Goal: Task Accomplishment & Management: Manage account settings

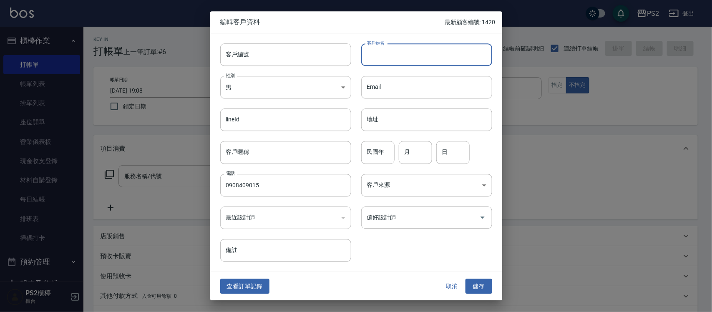
click at [421, 55] on input "客戶姓名" at bounding box center [426, 54] width 131 height 23
type input "賴沛汝"
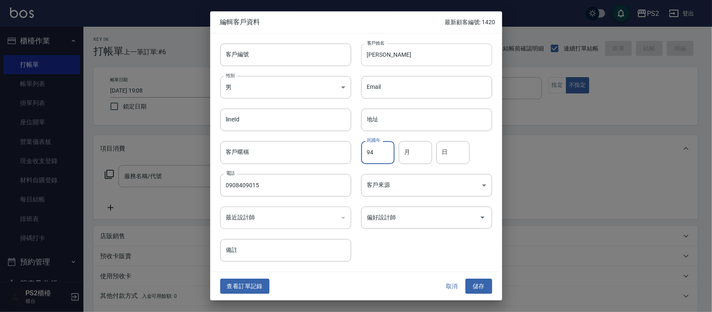
type input "94"
type input "11"
type input "07"
click at [474, 287] on button "儲存" at bounding box center [479, 286] width 27 height 15
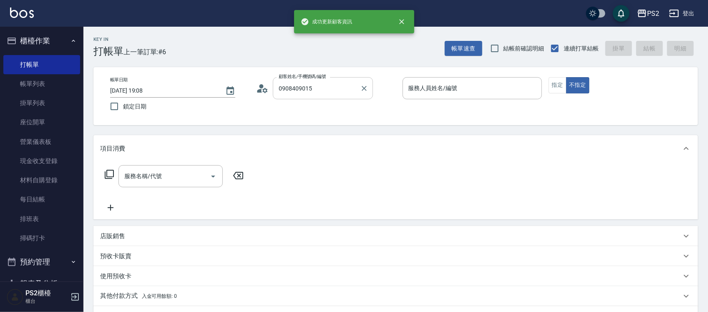
click at [325, 92] on input "0908409015" at bounding box center [317, 88] width 80 height 15
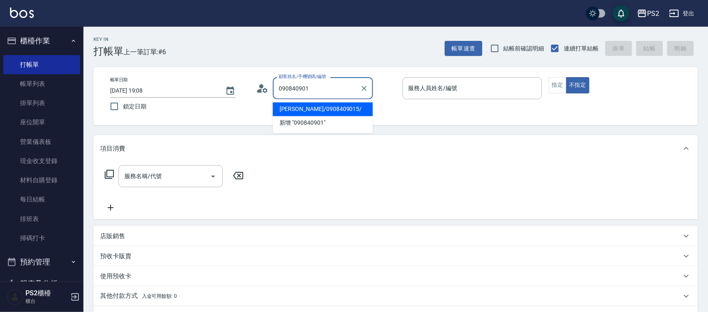
type input "賴沛汝/0908409015/"
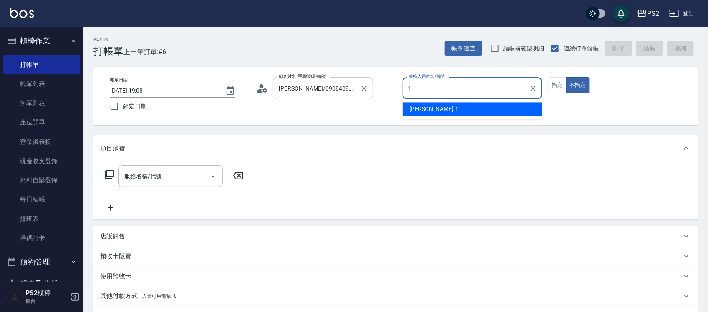
type input "Polly-1"
type button "false"
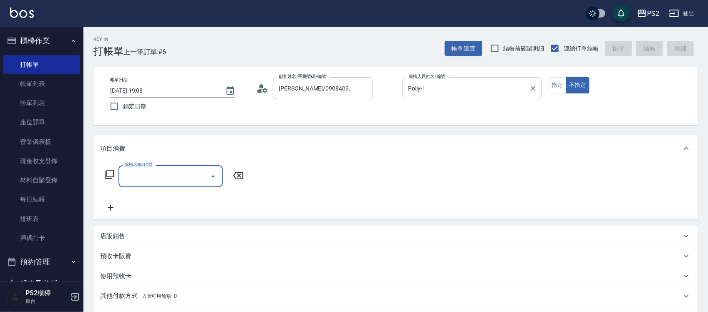
click at [489, 94] on input "Polly-1" at bounding box center [465, 88] width 119 height 15
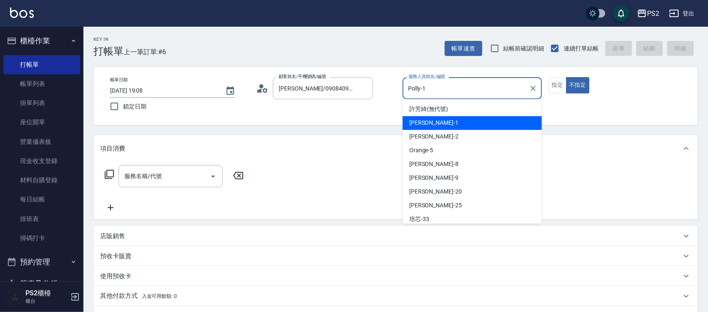
click at [488, 94] on input "Polly-1" at bounding box center [465, 88] width 119 height 15
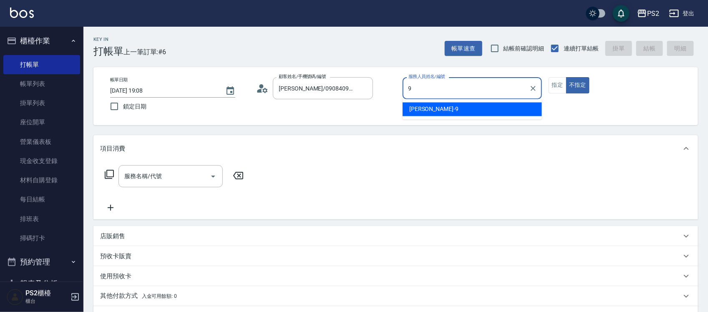
type input "Nina-9"
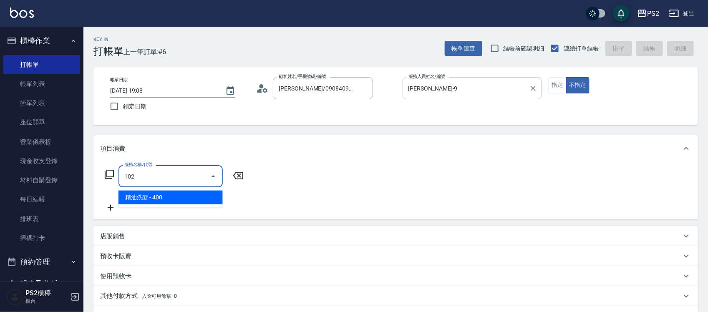
type input "精油洗髮(102)"
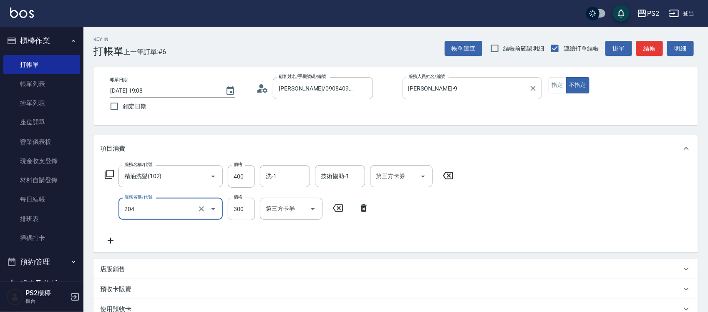
type input "C級單剪300(204)"
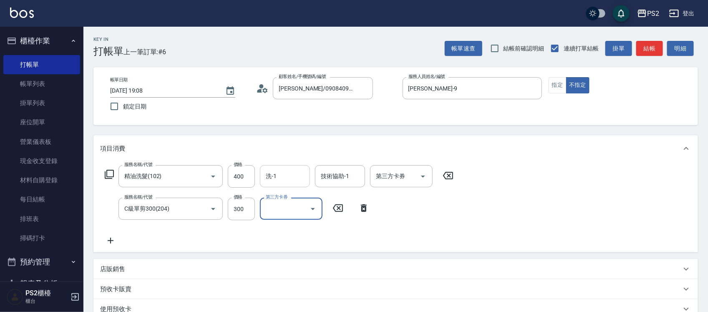
click at [270, 167] on div "洗-1" at bounding box center [285, 176] width 50 height 22
type input "冠霖-20"
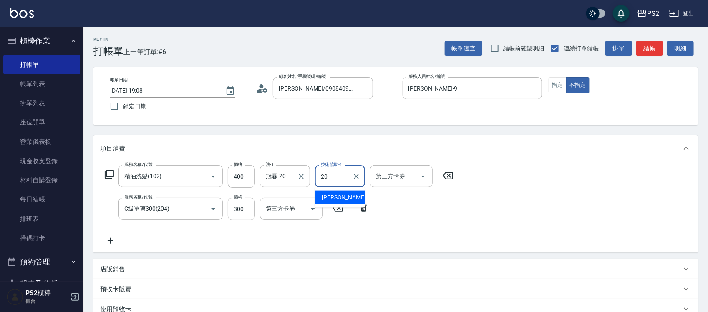
type input "冠霖-20"
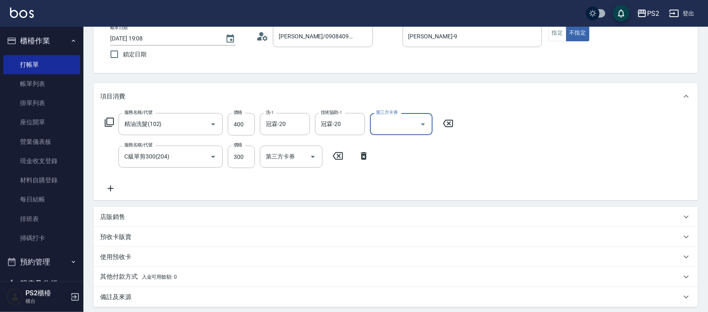
scroll to position [141, 0]
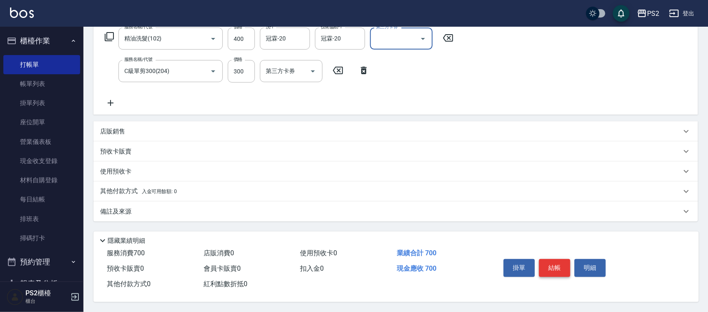
click at [552, 262] on button "結帳" at bounding box center [554, 268] width 31 height 18
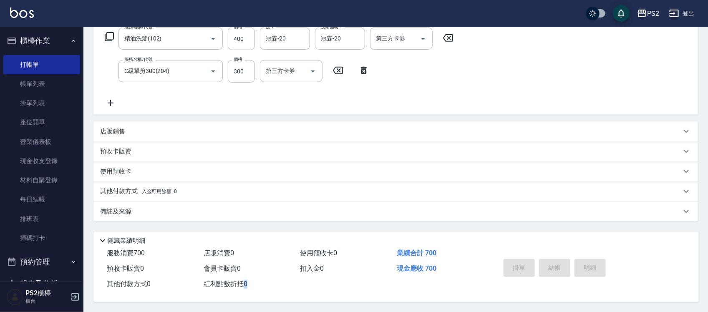
click at [552, 262] on div "掛單 結帳 明細" at bounding box center [554, 269] width 109 height 26
type input "2025/10/13 20:18"
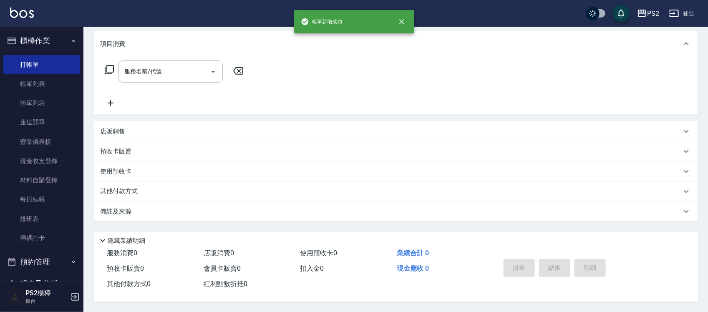
scroll to position [0, 0]
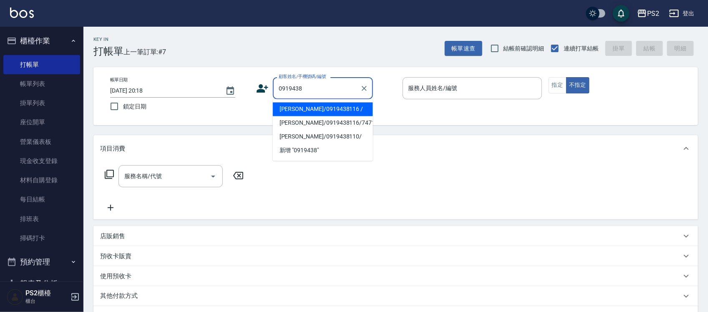
type input "吳孟蓉/0919438116 /"
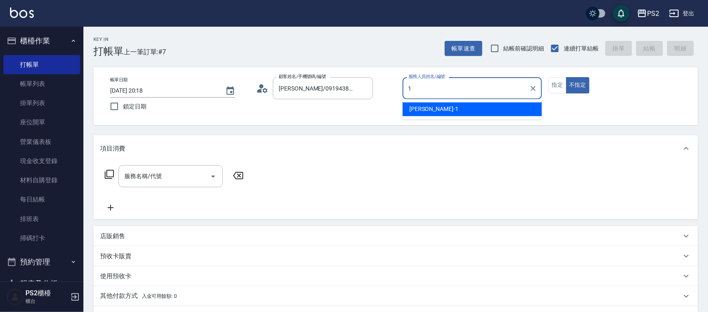
type input "Polly-1"
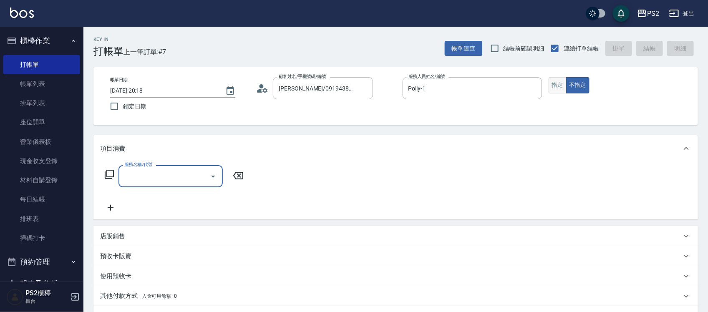
drag, startPoint x: 557, startPoint y: 82, endPoint x: 547, endPoint y: 82, distance: 10.4
click at [556, 82] on button "指定" at bounding box center [558, 85] width 18 height 16
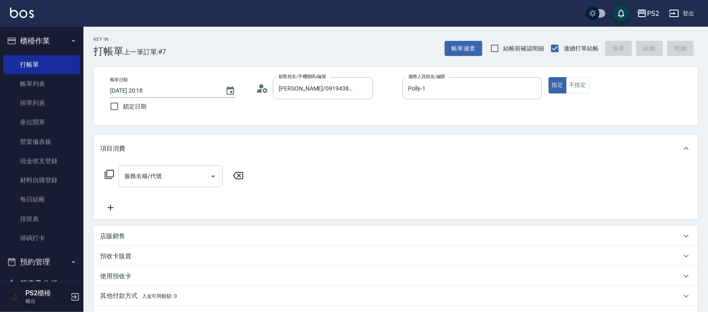
click at [142, 174] on input "服務名稱/代號" at bounding box center [164, 176] width 84 height 15
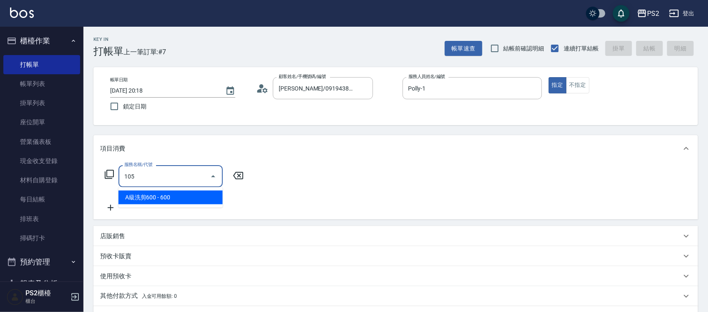
type input "A級洗剪600(105)"
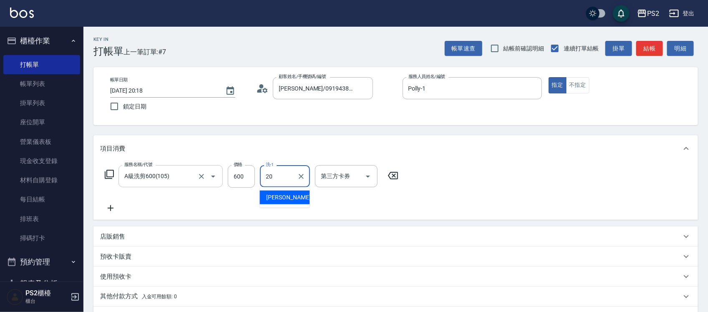
type input "冠霖-20"
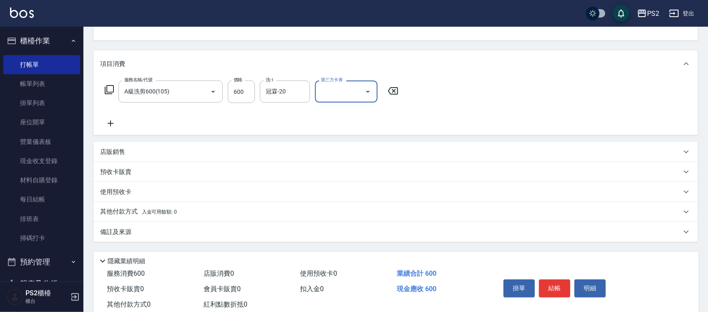
scroll to position [104, 0]
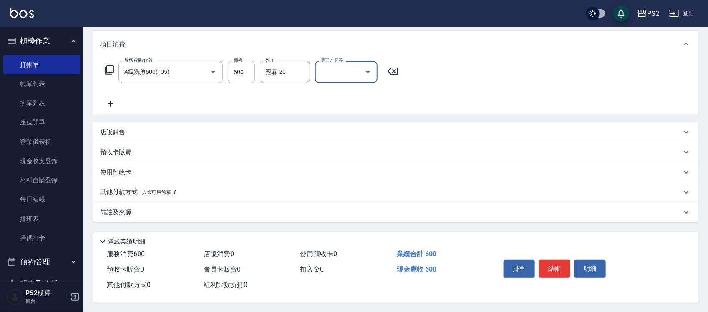
click at [556, 270] on button "結帳" at bounding box center [554, 269] width 31 height 18
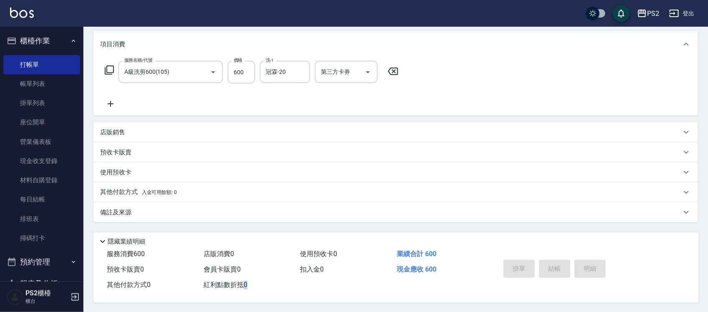
click at [556, 270] on div "掛單 結帳 明細" at bounding box center [554, 270] width 109 height 26
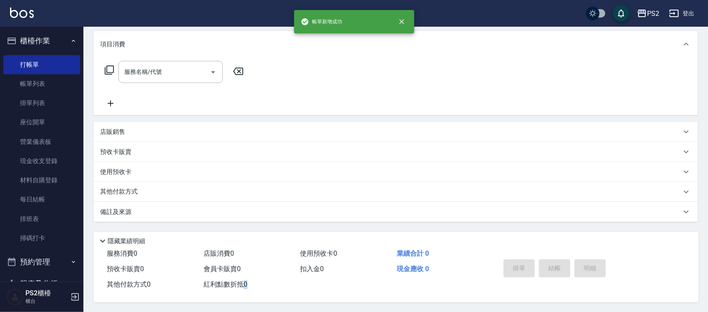
scroll to position [0, 0]
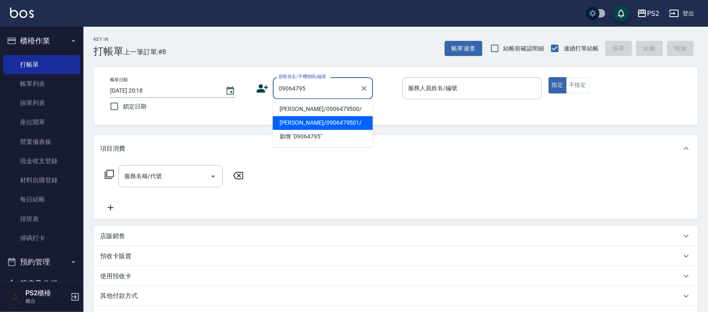
type input "張駿豪/0906479501/"
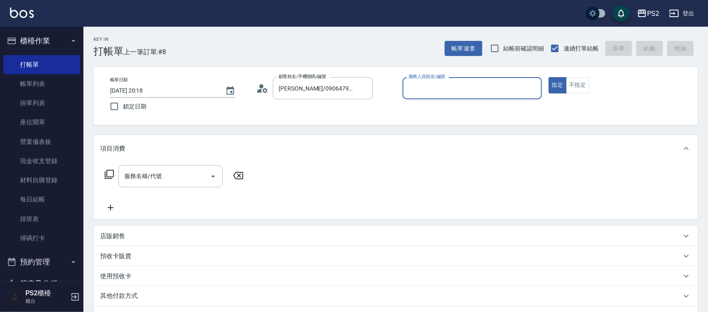
click at [549, 77] on button "指定" at bounding box center [558, 85] width 18 height 16
type button "true"
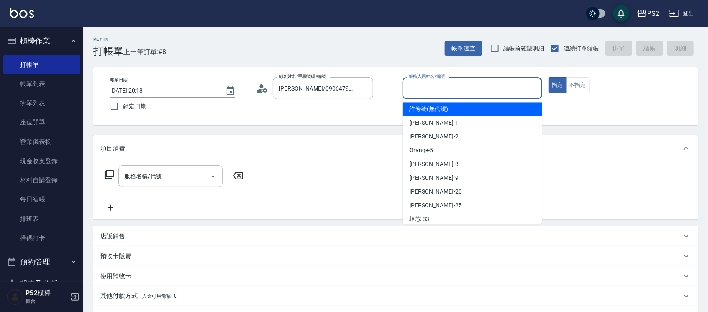
click at [454, 85] on input "服務人員姓名/編號" at bounding box center [472, 88] width 132 height 15
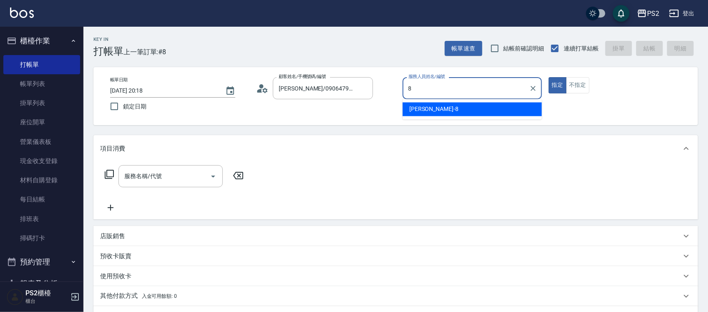
type input "Lori-8"
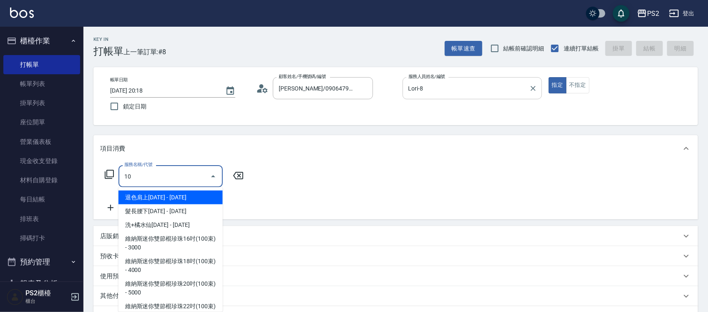
type input "106"
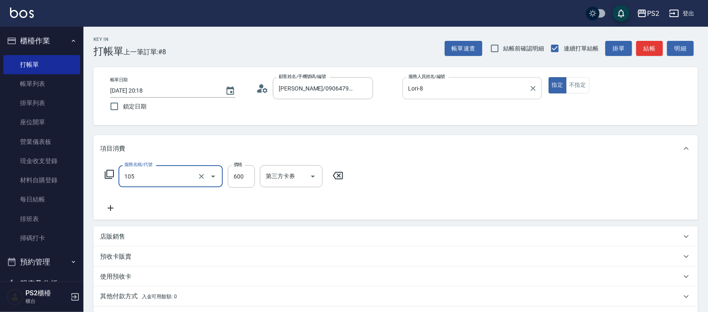
type input "A級洗剪600(105)"
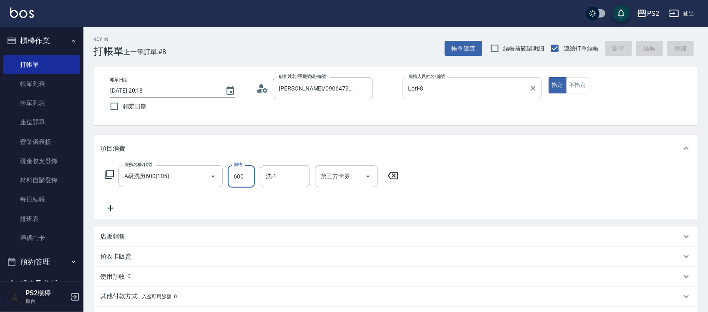
type input "2025/10/13 20:19"
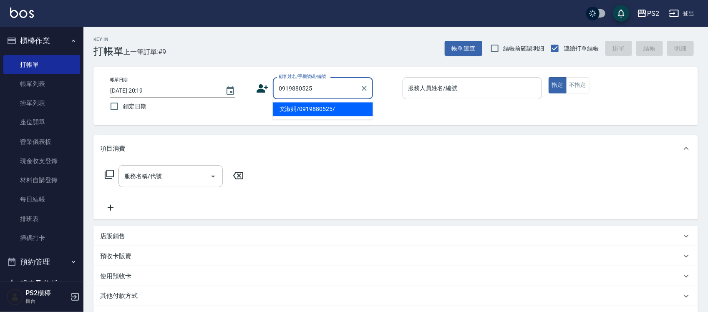
type input "文淑娟/0919880525/"
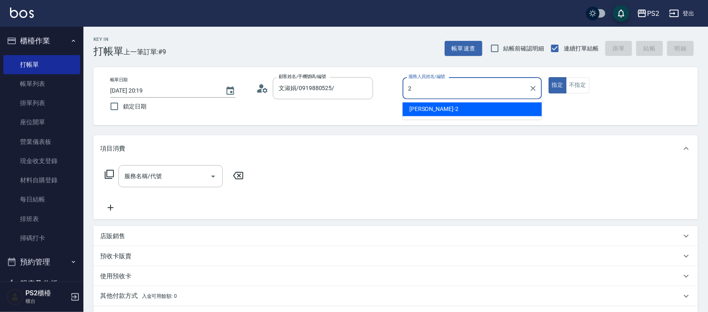
type input "Jason-2"
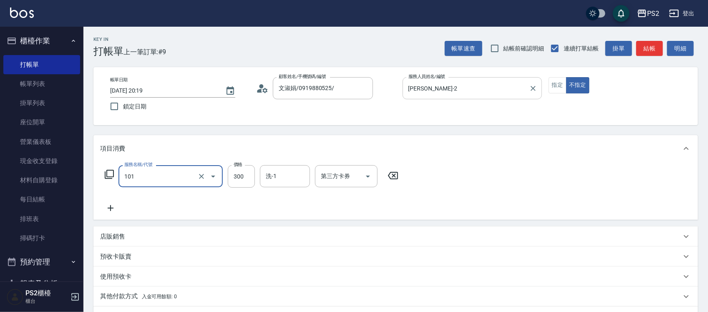
type input "洗髮(101)"
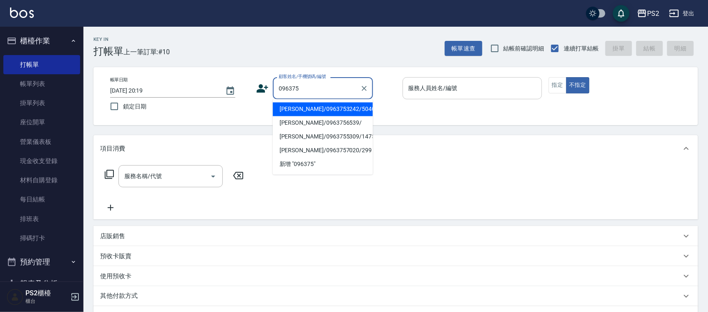
type input "周鈺瑋/0963753242/504009"
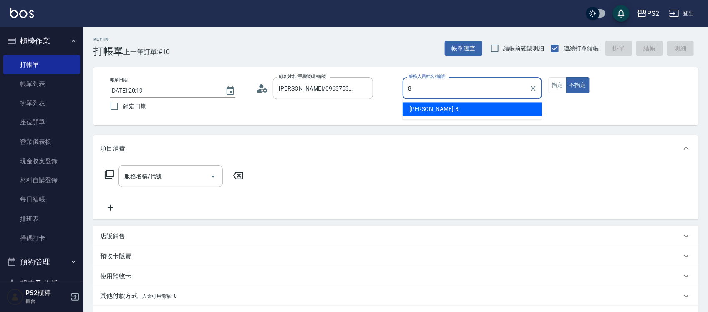
type input "Lori-8"
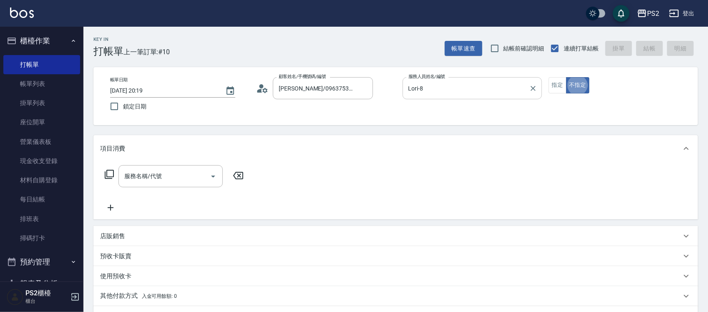
scroll to position [21, 0]
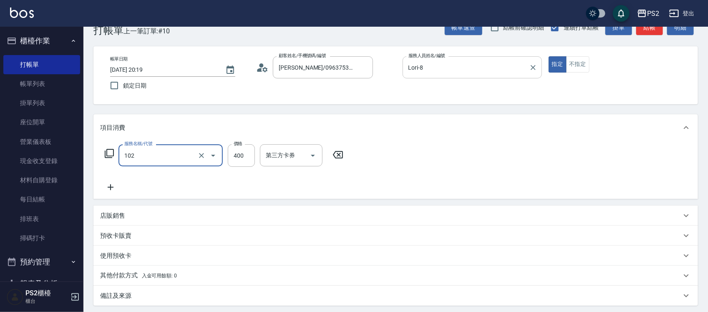
type input "精油洗髮(102)"
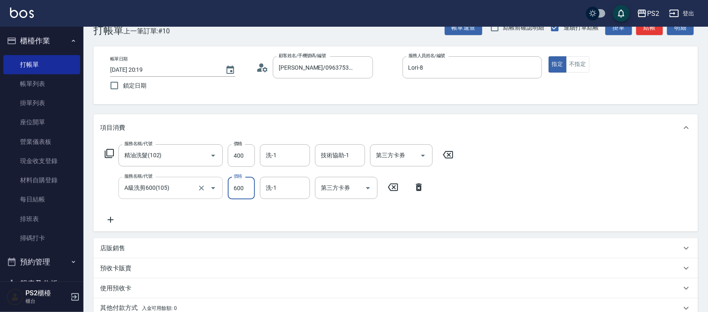
click at [177, 192] on input "A級洗剪600(105)" at bounding box center [158, 188] width 73 height 15
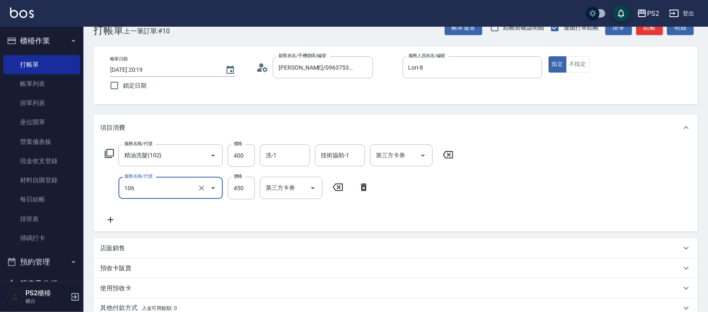
type input "A級單剪(106)"
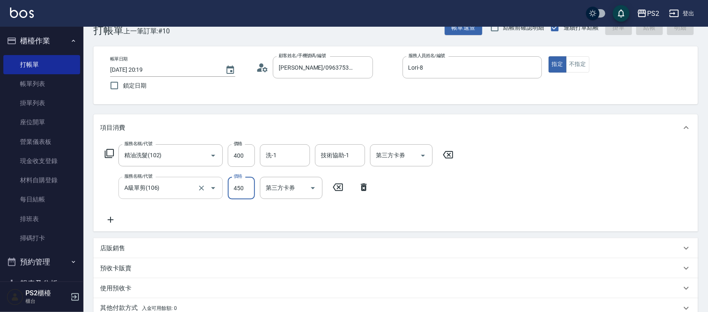
type input "2025/10/13 20:20"
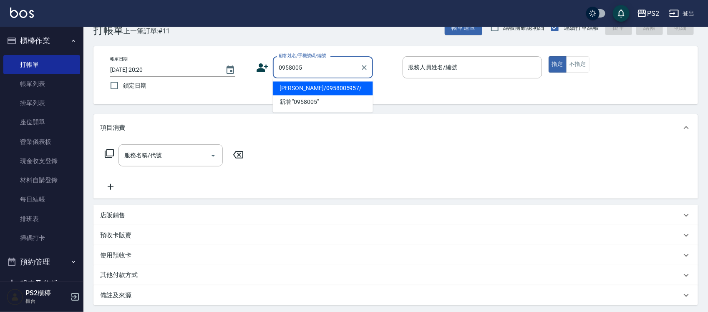
type input "陳正鄭/0958005957/"
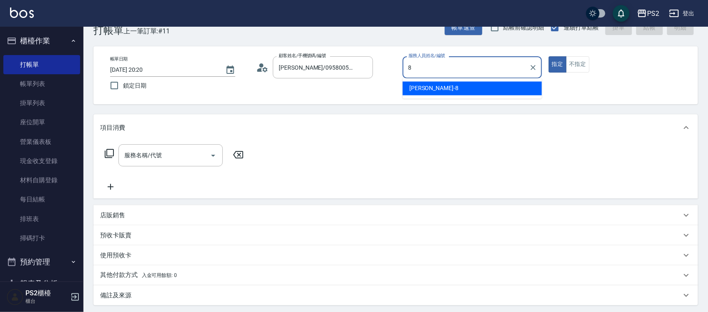
type input "Lori-8"
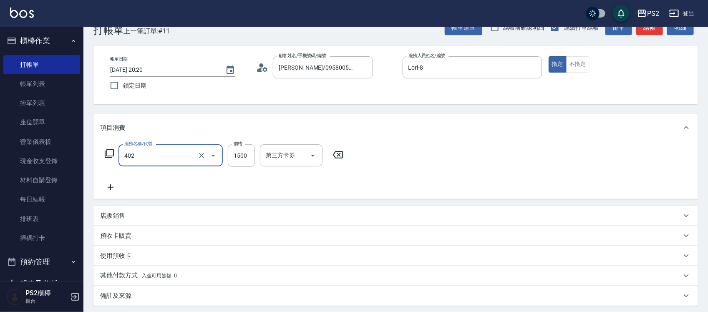
type input "染髮+髮還原1500(402)"
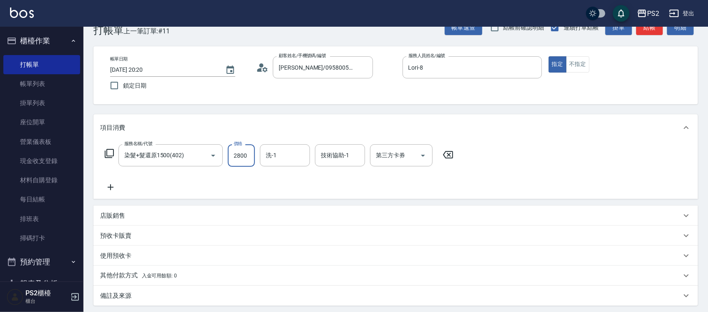
type input "2800"
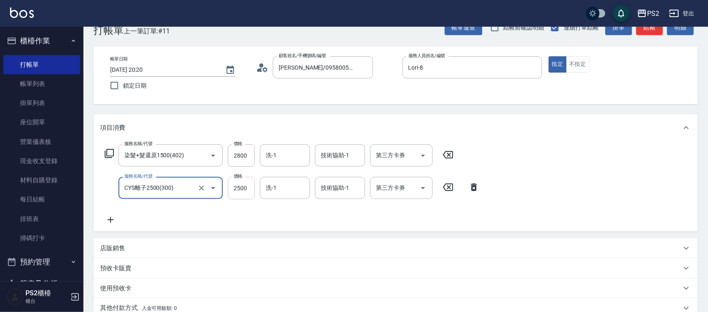
type input "CYS離子2500(300)"
click at [235, 191] on input "2500" at bounding box center [241, 188] width 27 height 23
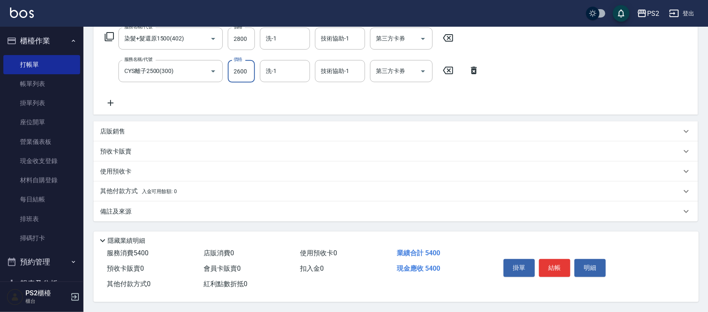
scroll to position [141, 0]
type input "2600"
click at [560, 264] on button "結帳" at bounding box center [554, 268] width 31 height 18
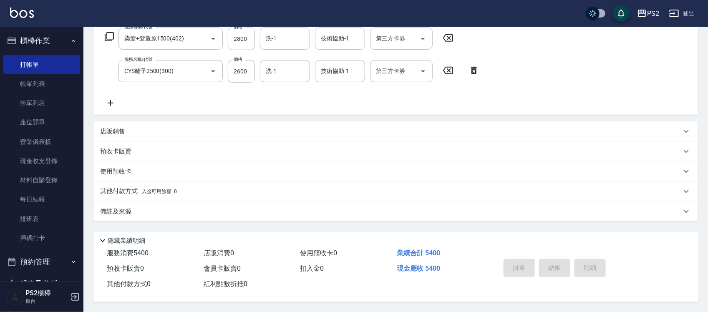
type input "2025/10/13 20:21"
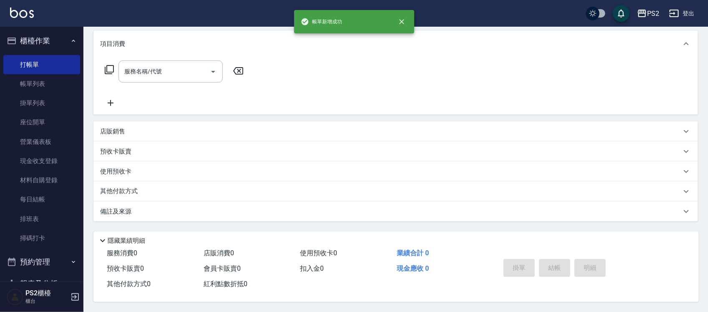
scroll to position [0, 0]
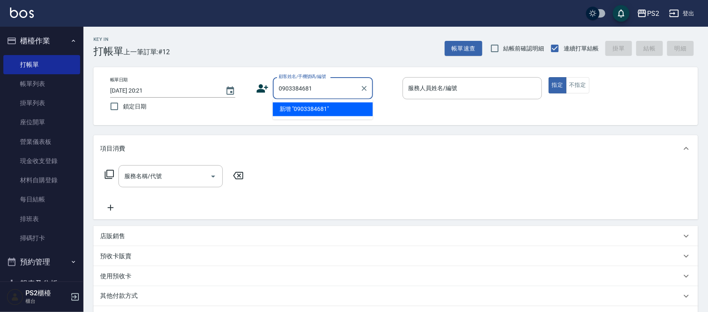
click at [325, 116] on ul "新增 "0903384681"" at bounding box center [323, 109] width 100 height 20
click at [325, 109] on li "新增 "0903384681"" at bounding box center [323, 110] width 100 height 14
type input "0903384681"
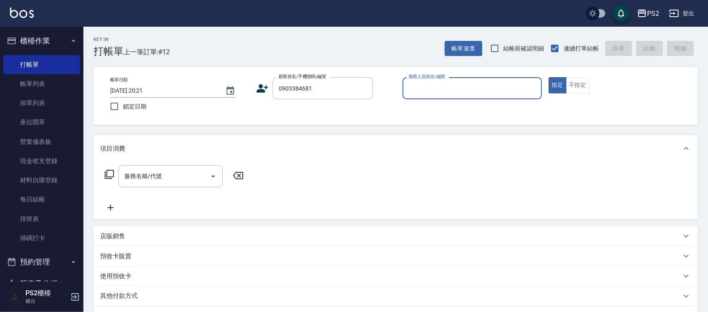
click at [266, 94] on icon at bounding box center [262, 88] width 13 height 13
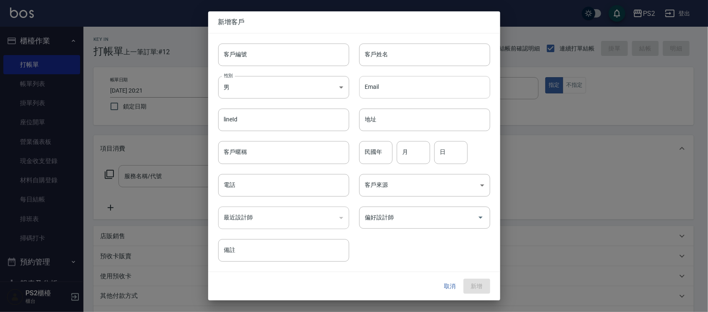
type input "0903384681"
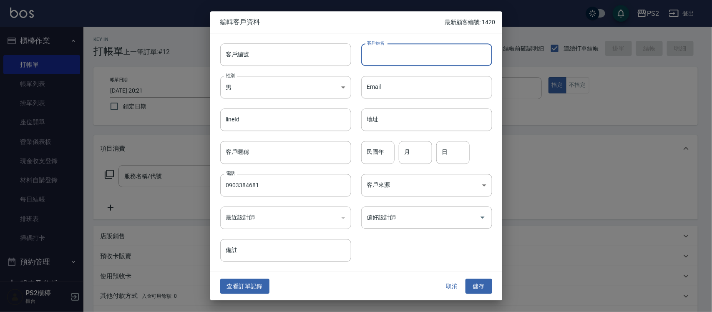
click at [407, 63] on input "客戶姓名" at bounding box center [426, 54] width 131 height 23
type input "李芸柔"
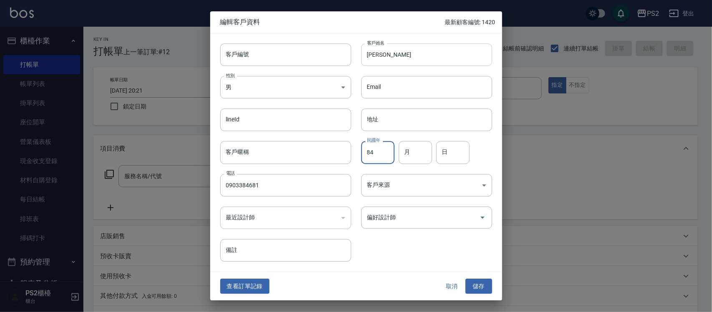
type input "84"
type input "8"
type input "10"
click at [479, 287] on button "儲存" at bounding box center [479, 286] width 27 height 15
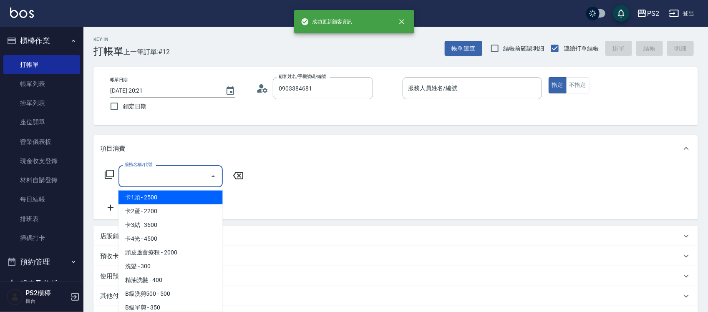
drag, startPoint x: 140, startPoint y: 178, endPoint x: 155, endPoint y: 189, distance: 18.3
click at [140, 178] on input "服務名稱/代號" at bounding box center [164, 176] width 84 height 15
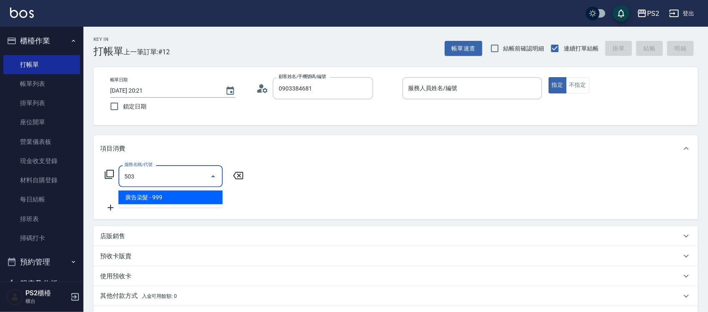
type input "廣告染髮(503)"
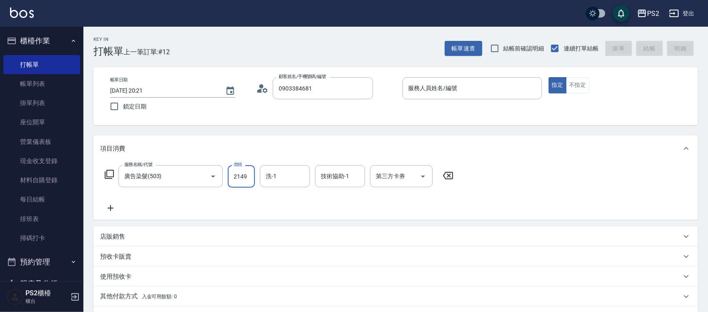
type input "2149"
type input "冠霖-20"
click at [491, 86] on input "服務人員姓名/編號" at bounding box center [472, 88] width 132 height 15
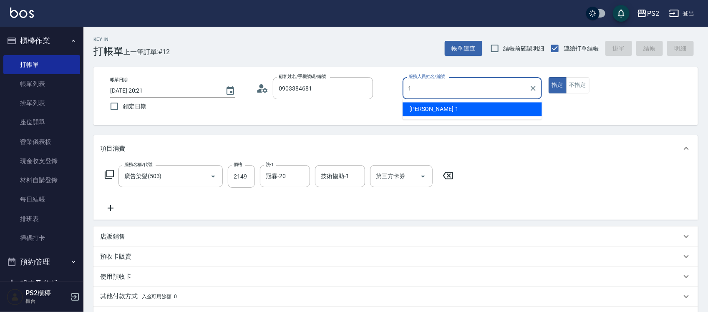
type input "Polly-1"
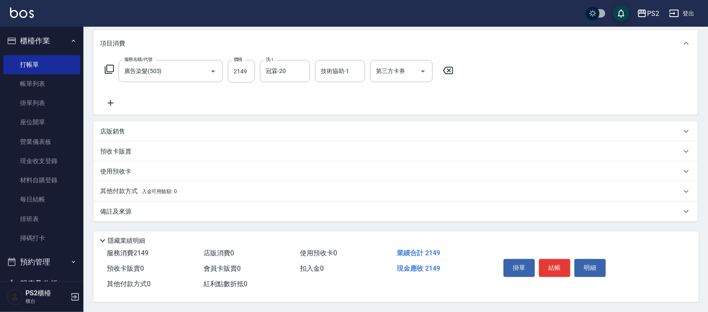
scroll to position [108, 0]
click at [564, 260] on button "結帳" at bounding box center [554, 268] width 31 height 18
type input "2025/10/13 20:22"
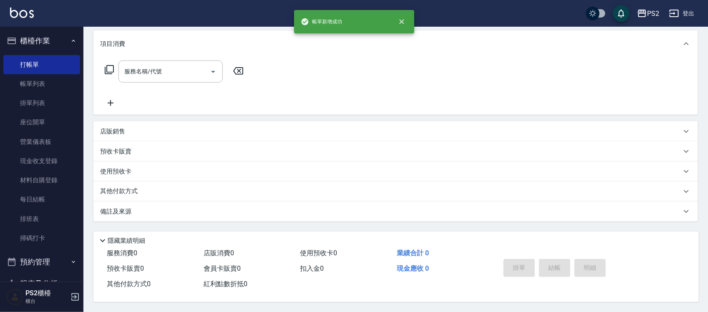
scroll to position [0, 0]
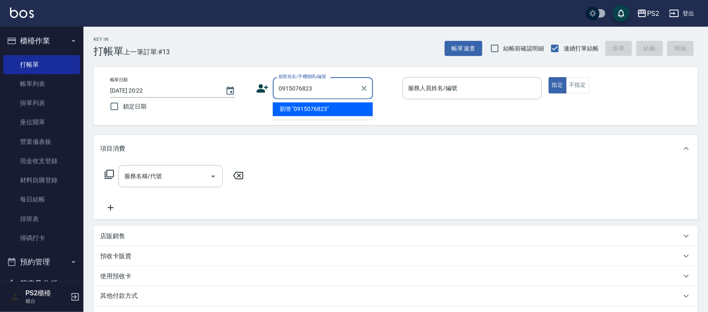
type input "0915076823"
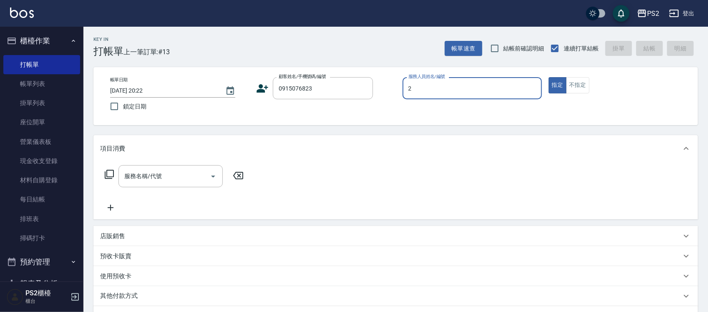
type input "Jason-2"
click at [259, 90] on icon at bounding box center [263, 88] width 12 height 8
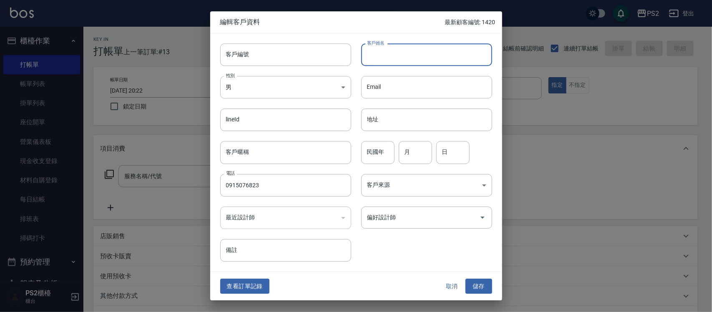
click at [383, 53] on input "客戶姓名" at bounding box center [426, 54] width 131 height 23
type input "陳"
type input "晨晨"
click at [394, 165] on div "客戶來源 ​ 客戶來源" at bounding box center [421, 180] width 141 height 33
click at [390, 164] on div "客戶來源 ​ 客戶來源" at bounding box center [421, 180] width 141 height 33
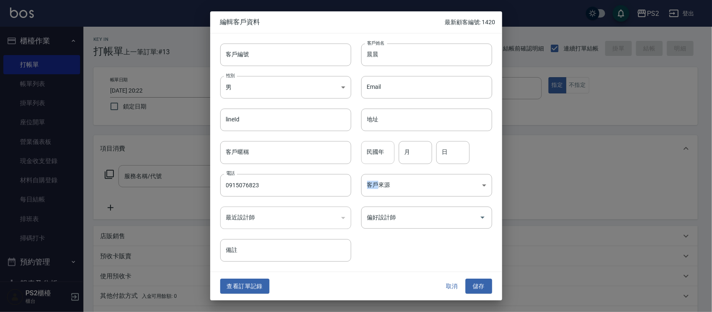
click at [385, 159] on input "民國年" at bounding box center [377, 152] width 33 height 23
type input "75"
type input "9"
type input "23"
click at [474, 282] on button "儲存" at bounding box center [479, 286] width 27 height 15
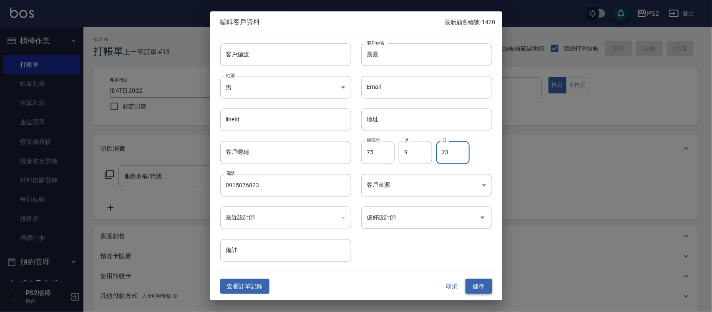
click at [474, 282] on div "取消 儲存" at bounding box center [465, 286] width 53 height 15
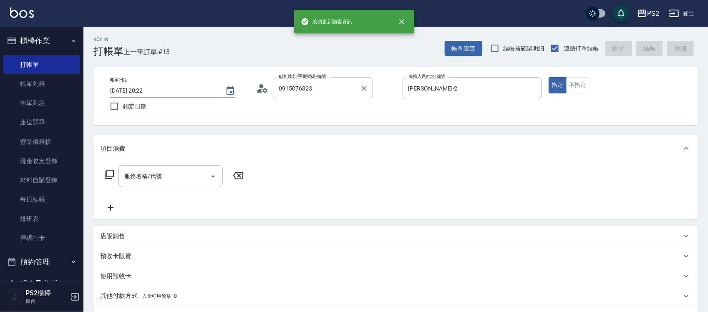
click at [339, 84] on input "0915076823" at bounding box center [317, 88] width 80 height 15
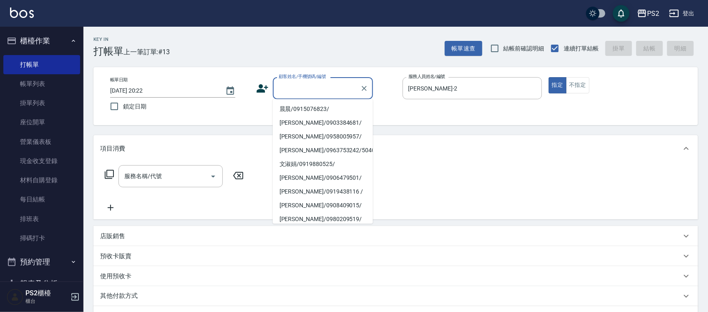
drag, startPoint x: 329, startPoint y: 111, endPoint x: 307, endPoint y: 103, distance: 23.2
click at [305, 60] on body "PS2 登出 櫃檯作業 打帳單 帳單列表 掛單列表 座位開單 營業儀表板 現金收支登錄 材料自購登錄 每日結帳 排班表 掃碼打卡 預約管理 預約管理 單日預約…" at bounding box center [354, 208] width 708 height 417
click at [307, 105] on li "晨晨/0915076823/" at bounding box center [323, 110] width 100 height 14
type input "晨晨/0915076823/"
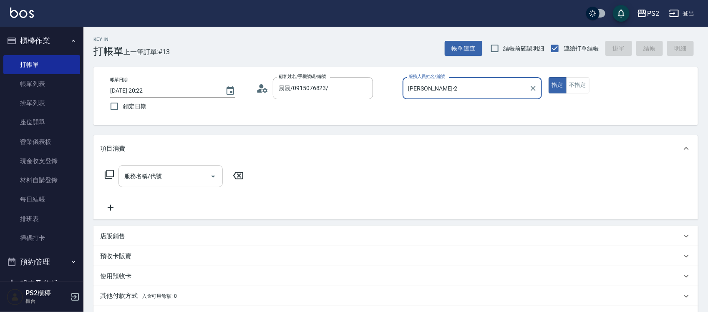
click at [157, 182] on input "服務名稱/代號" at bounding box center [164, 176] width 84 height 15
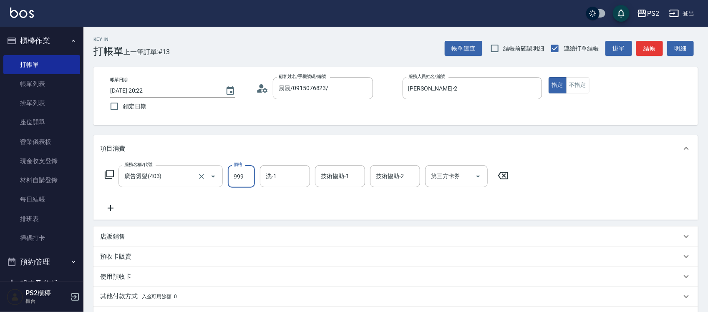
click at [160, 182] on input "廣告燙髮(403)" at bounding box center [158, 176] width 73 height 15
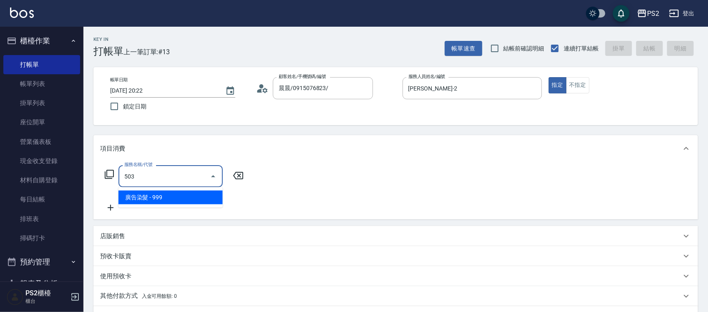
type input "廣告染髮(503)"
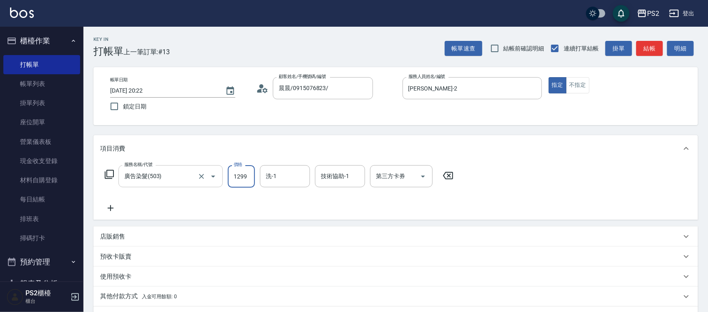
type input "1299"
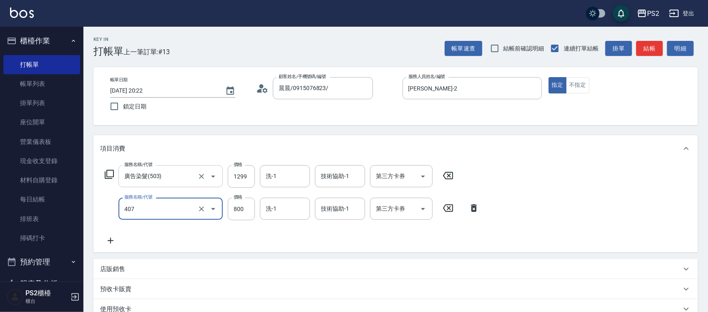
type input "退色肩帶下800(407)"
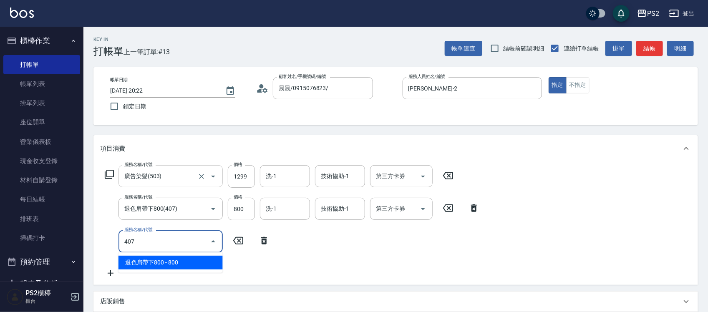
type input "退色肩帶下800(407)"
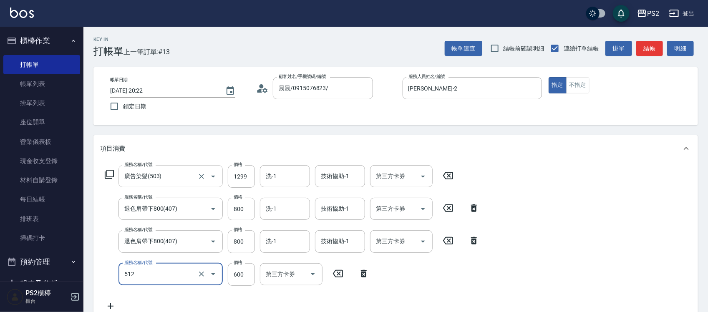
type input "洗+水解護髮600(512)"
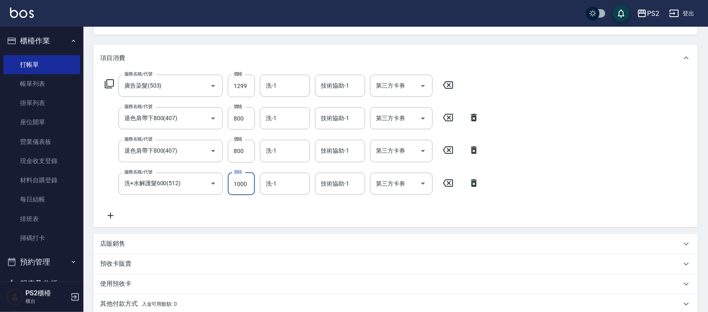
scroll to position [206, 0]
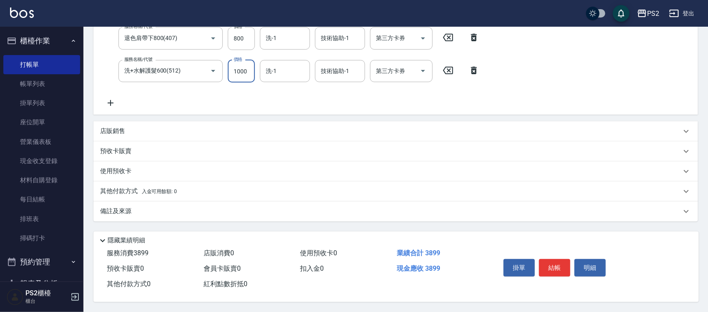
type input "1000"
click at [166, 189] on span "入金可用餘額: 0" at bounding box center [159, 192] width 35 height 6
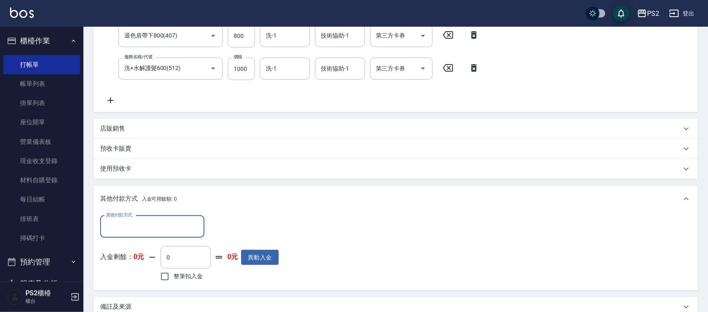
scroll to position [0, 0]
click at [133, 216] on div "其他付款方式" at bounding box center [152, 227] width 104 height 22
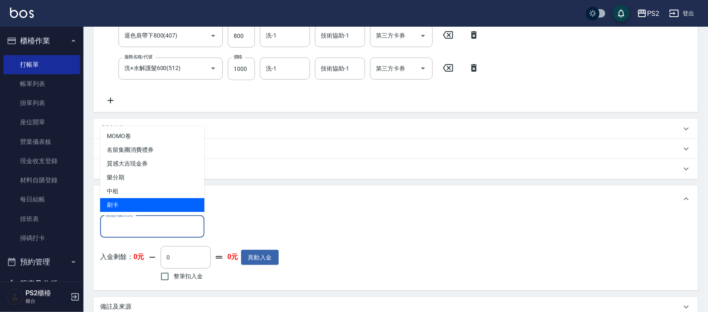
click at [138, 199] on span "刷卡" at bounding box center [152, 205] width 104 height 14
type input "刷卡"
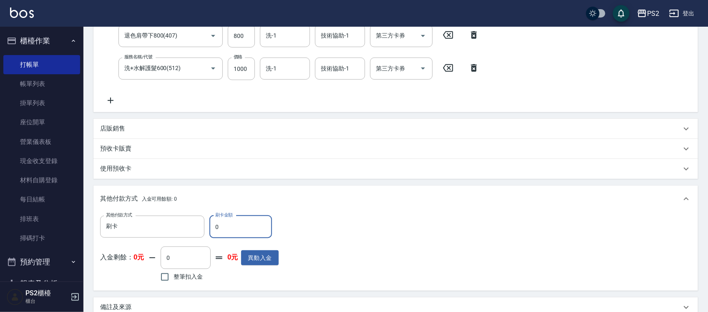
click at [230, 224] on input "0" at bounding box center [240, 227] width 63 height 23
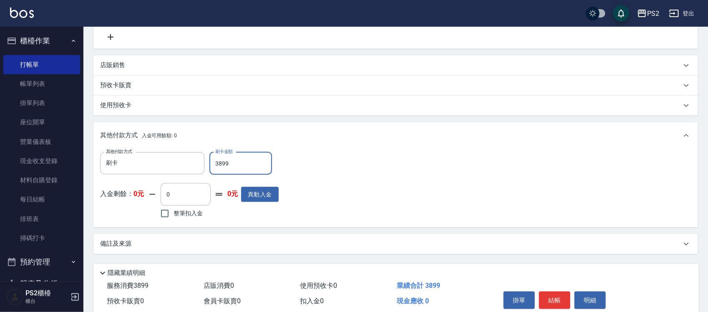
scroll to position [305, 0]
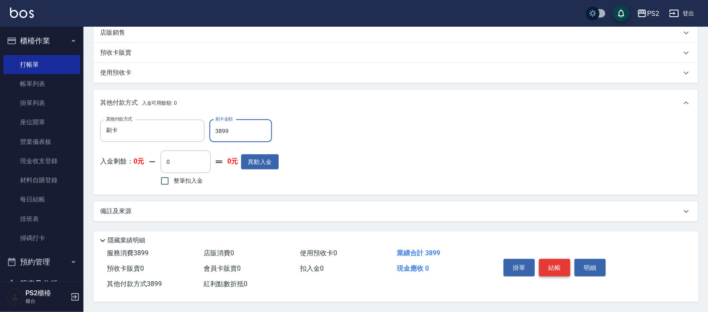
type input "3899"
click at [554, 266] on button "結帳" at bounding box center [554, 268] width 31 height 18
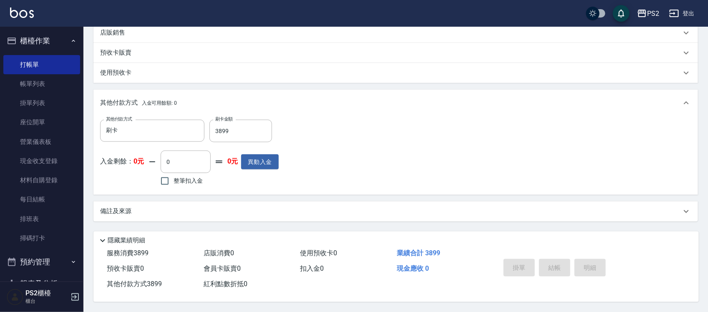
type input "2025/10/13 20:23"
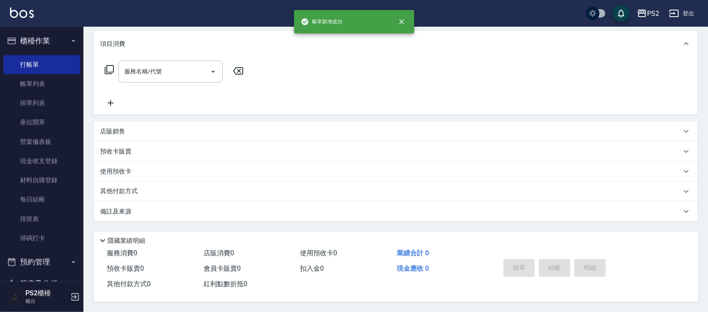
scroll to position [0, 0]
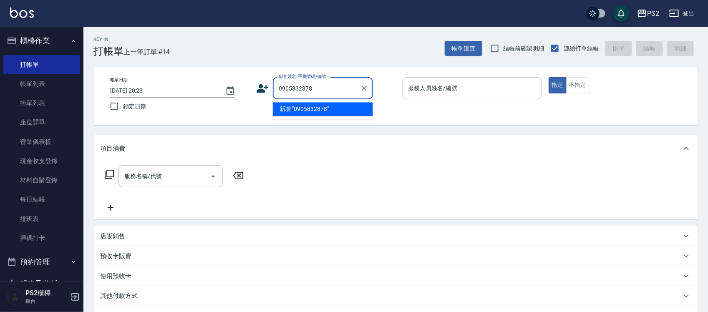
type input "0905832878"
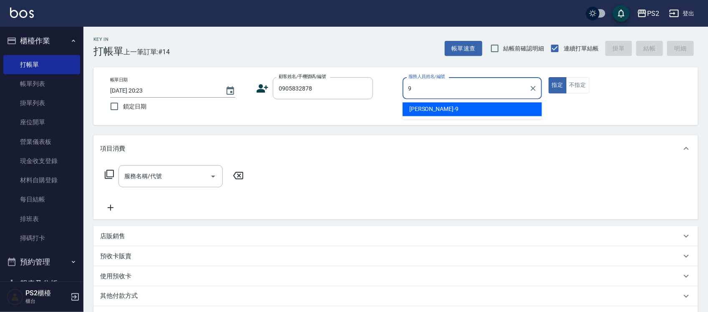
type input "Nina-9"
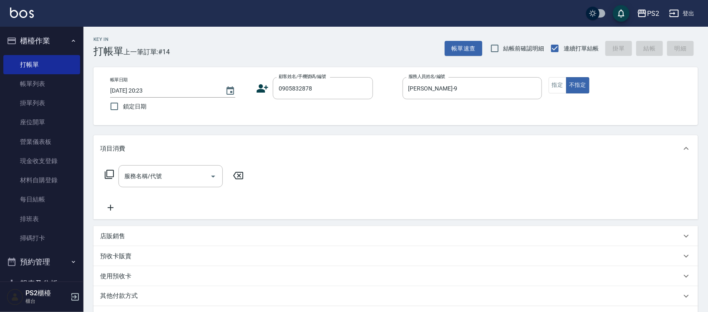
click at [268, 90] on icon at bounding box center [262, 88] width 13 height 13
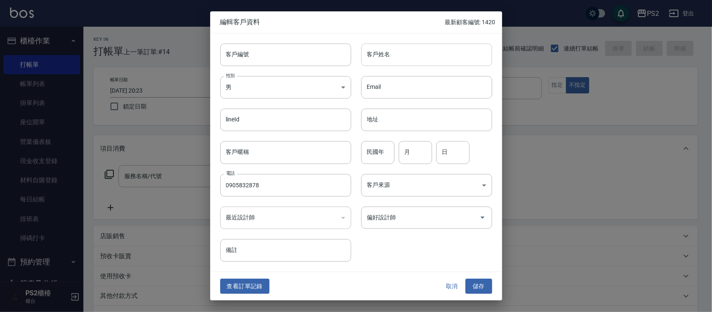
drag, startPoint x: 370, startPoint y: 67, endPoint x: 381, endPoint y: 51, distance: 19.1
click at [370, 66] on div "客戶編號 客戶編號 客戶姓名 客戶姓名 性別 男 MALE 性別 Email Email lineId lineId 地址 地址 客戶暱稱 客戶暱稱 民國年 …" at bounding box center [351, 147] width 282 height 228
click at [381, 51] on input "客戶姓名" at bounding box center [426, 54] width 131 height 23
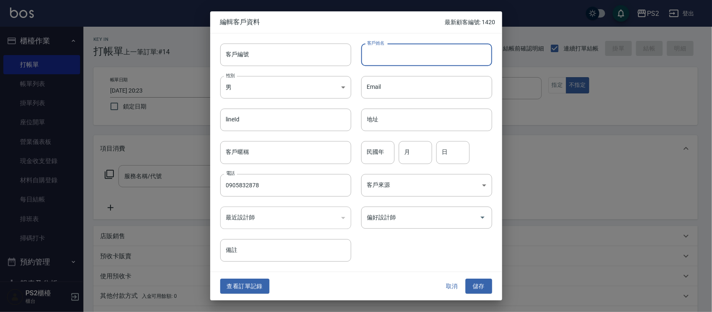
click at [381, 51] on input "客戶姓名" at bounding box center [426, 54] width 131 height 23
type input "蔡瑛珠"
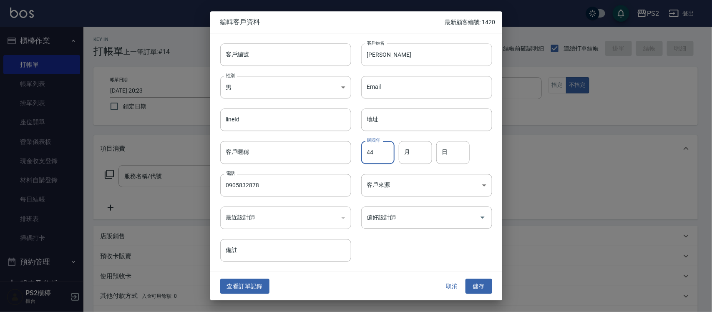
type input "44"
type input "6"
type input "3"
click at [482, 285] on button "儲存" at bounding box center [479, 286] width 27 height 15
click at [482, 285] on div "取消 儲存" at bounding box center [465, 286] width 53 height 15
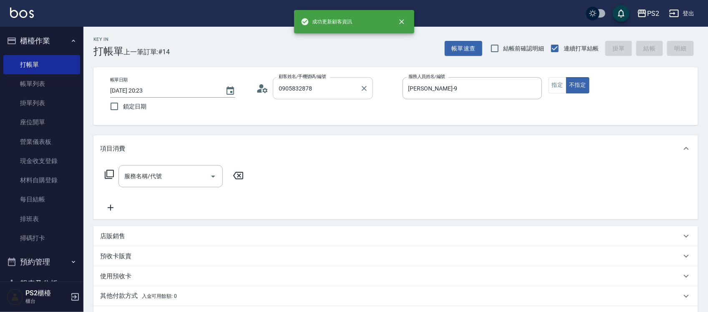
click at [351, 86] on input "0905832878" at bounding box center [317, 88] width 80 height 15
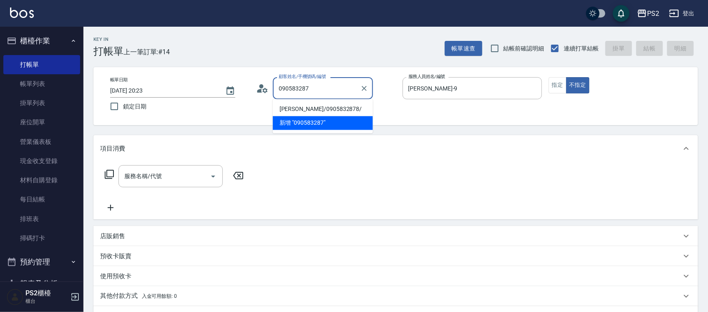
click at [307, 109] on li "蔡瑛珠/0905832878/" at bounding box center [323, 110] width 100 height 14
type input "蔡瑛珠/0905832878/"
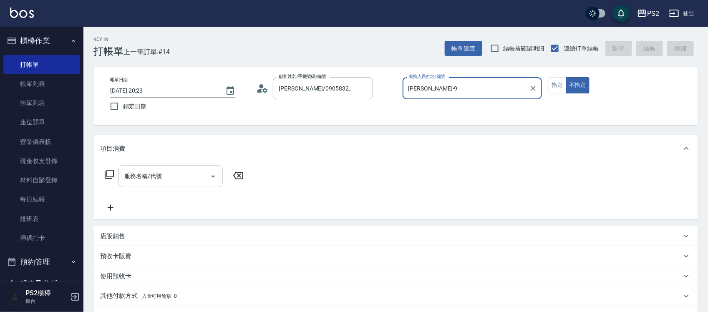
click at [157, 166] on div "服務名稱/代號" at bounding box center [170, 176] width 104 height 22
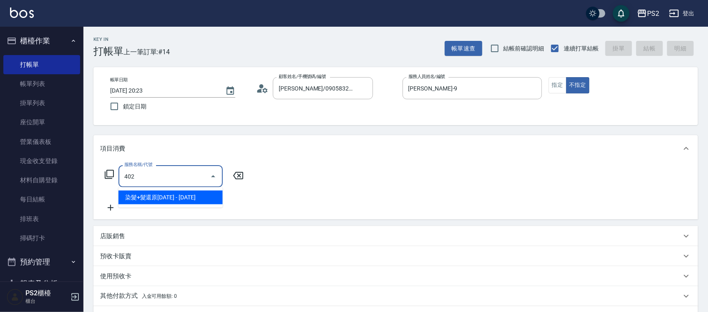
type input "染髮+髮還原1500(402)"
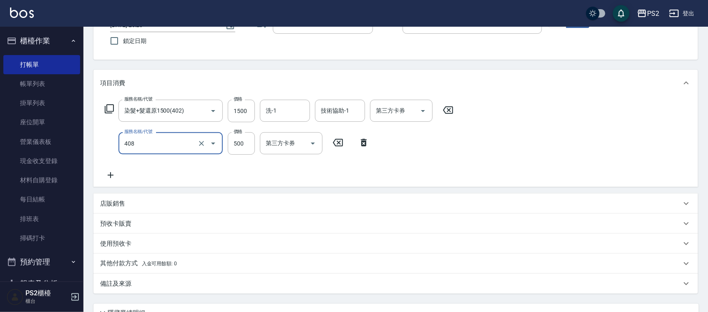
scroll to position [141, 0]
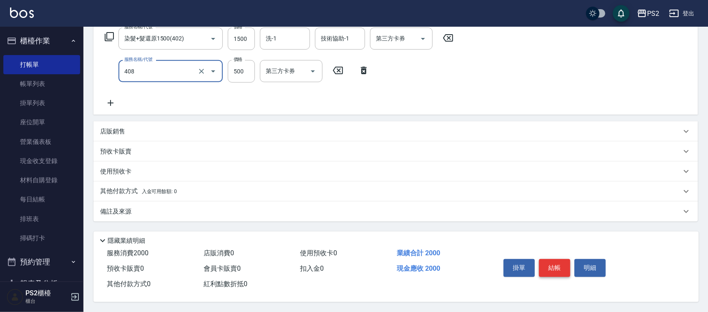
type input "髮長肩下500(408)"
click at [562, 265] on button "結帳" at bounding box center [554, 268] width 31 height 18
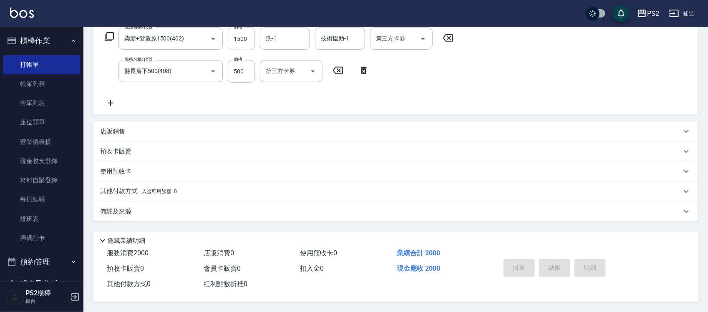
type input "2025/10/13 20:24"
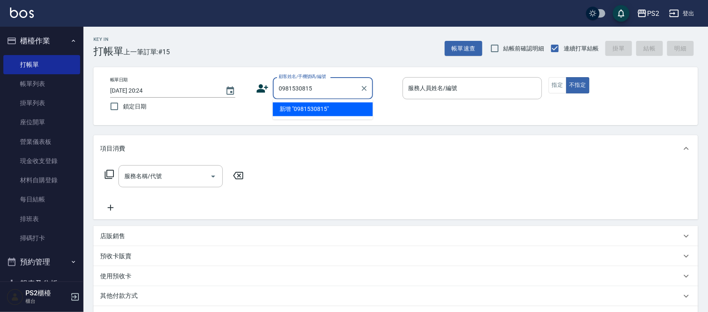
type input "0981530815"
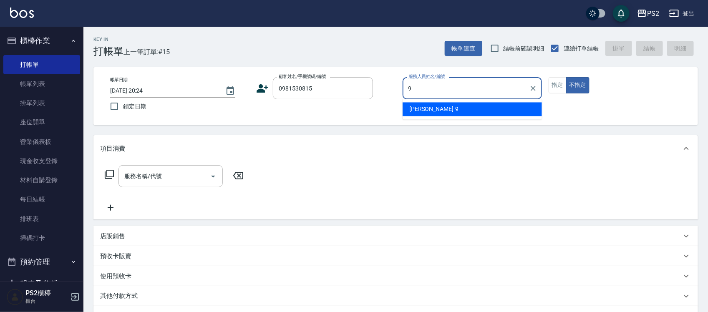
type input "Nina-9"
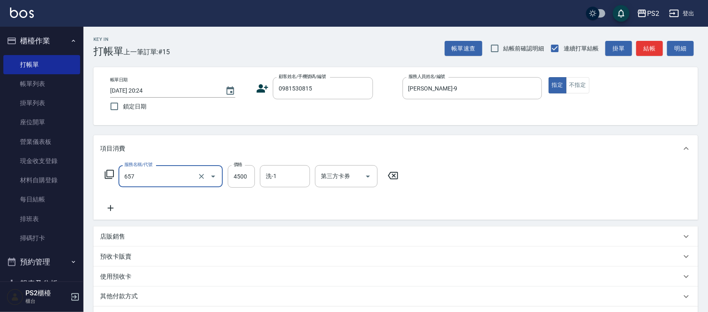
type input "維納斯極致珍珠18吋(40束)(657)"
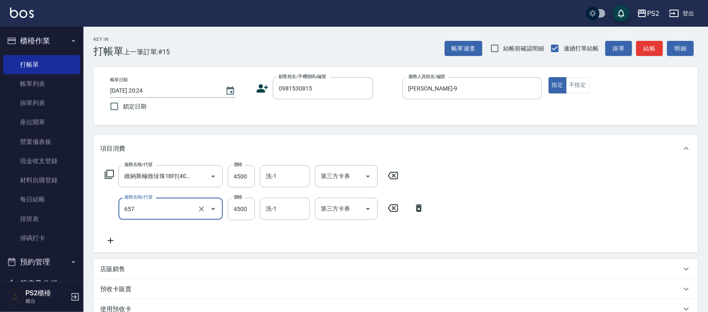
type input "維納斯極致珍珠18吋(40束)(657)"
type input "5499"
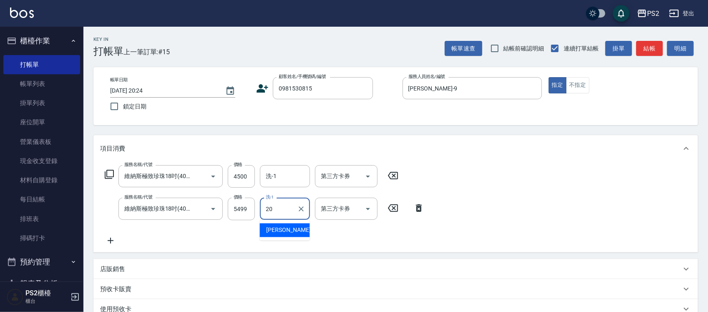
type input "冠霖-20"
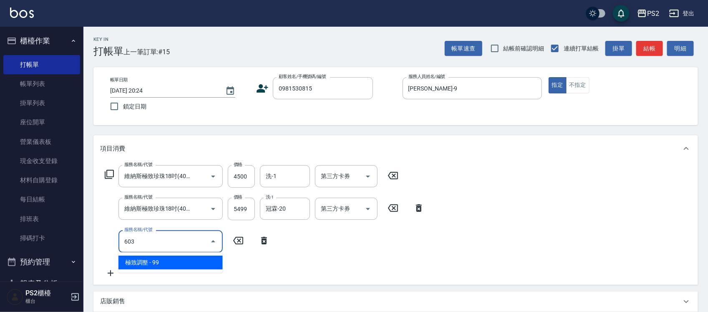
type input "極致調整(603)"
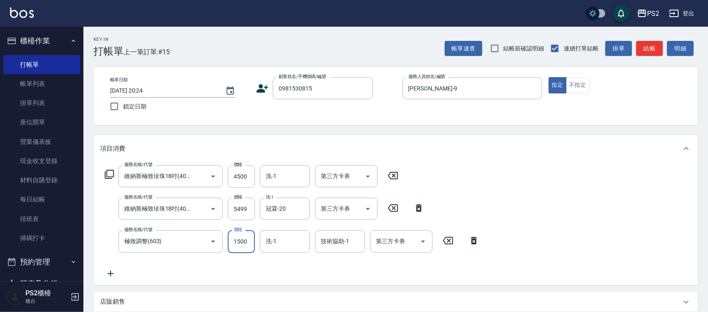
type input "1500"
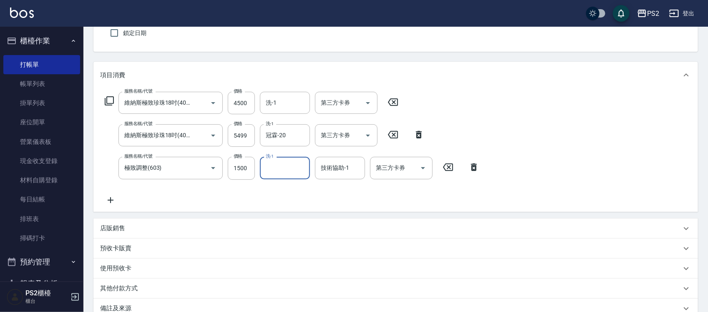
scroll to position [173, 0]
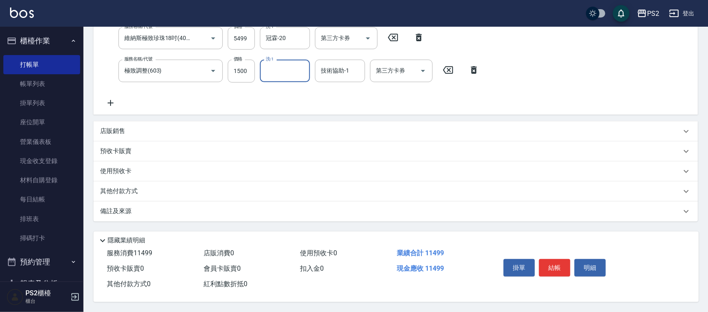
click at [142, 133] on div "店販銷售" at bounding box center [395, 131] width 604 height 20
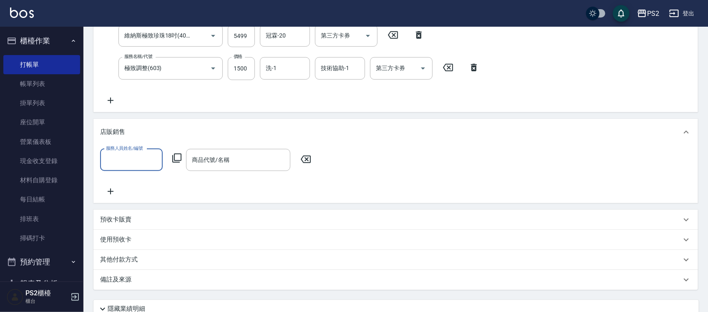
scroll to position [0, 0]
click at [131, 157] on input "服務人員姓名/編號" at bounding box center [131, 160] width 55 height 15
type input "Nina-9"
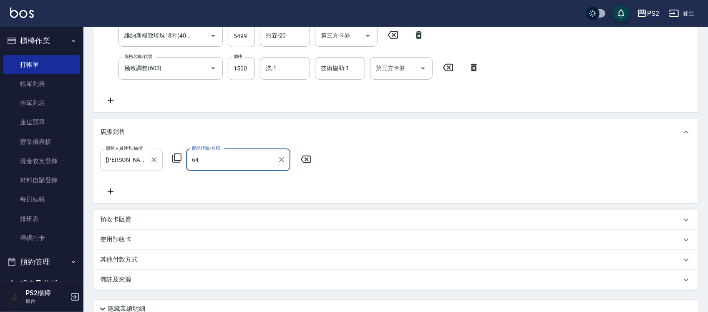
type input "6"
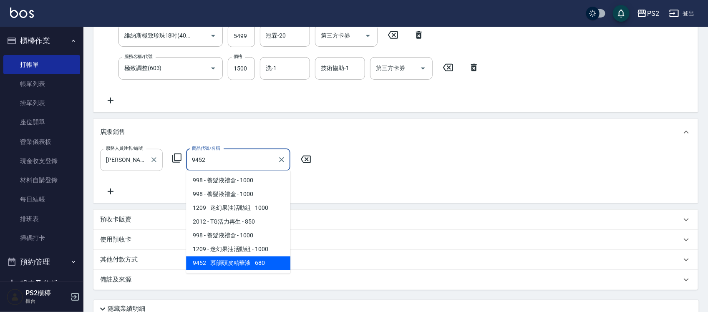
type input "慕韻頭皮精華液"
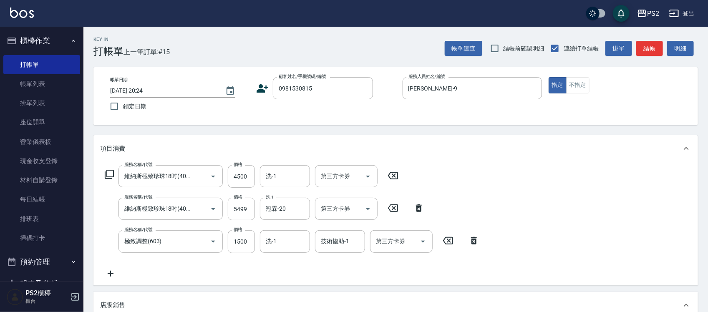
click at [266, 91] on icon at bounding box center [262, 88] width 13 height 13
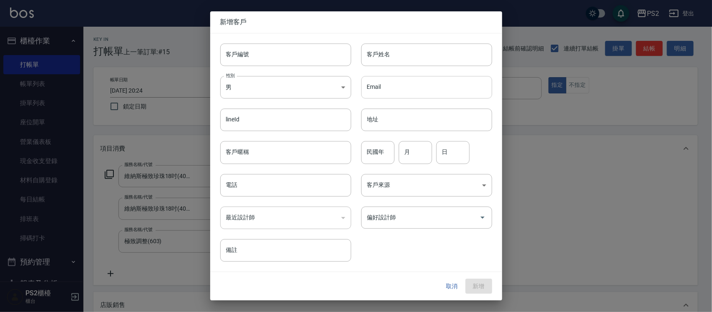
type input "0981530815"
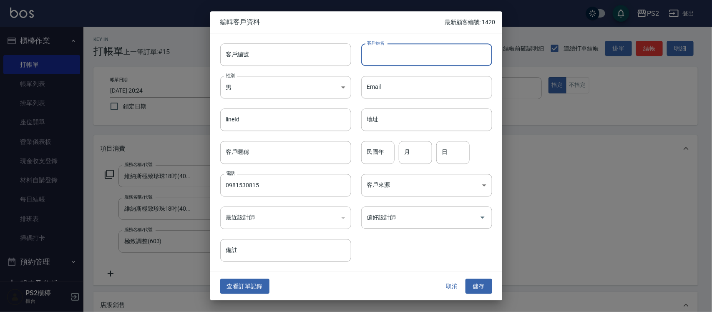
click at [437, 56] on input "客戶姓名" at bounding box center [426, 54] width 131 height 23
type input "陳怡廷"
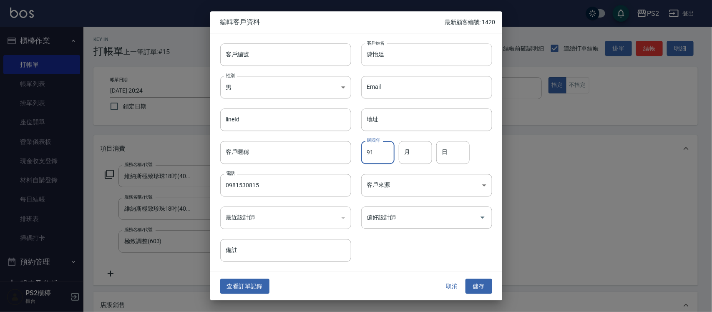
type input "91"
type input "8"
type input "15"
click at [484, 287] on button "儲存" at bounding box center [479, 286] width 27 height 15
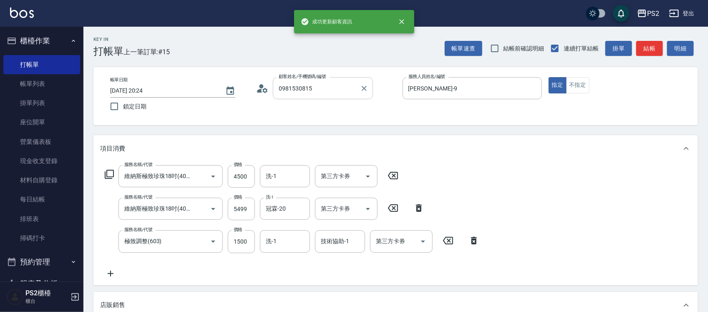
click at [328, 93] on input "0981530815" at bounding box center [317, 88] width 80 height 15
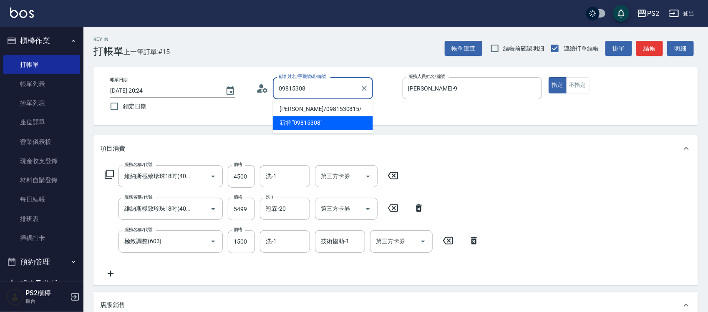
click at [325, 108] on li "陳怡廷/0981530815/" at bounding box center [323, 110] width 100 height 14
click at [325, 108] on div "帳單日期 2025/10/13 20:24 鎖定日期 顧客姓名/手機號碼/編號 09815308 顧客姓名/手機號碼/編號 服務人員姓名/編號 Nina-9 …" at bounding box center [395, 96] width 584 height 38
type input "陳怡廷/0981530815/"
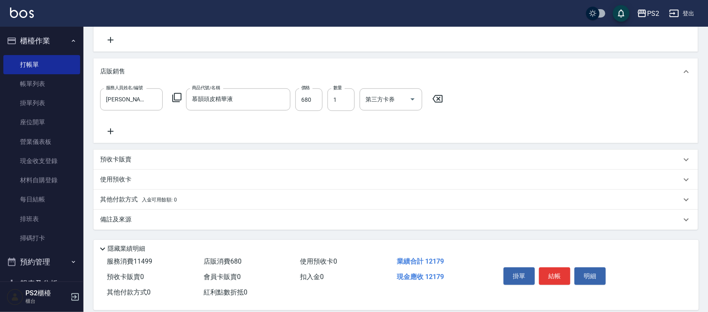
scroll to position [244, 0]
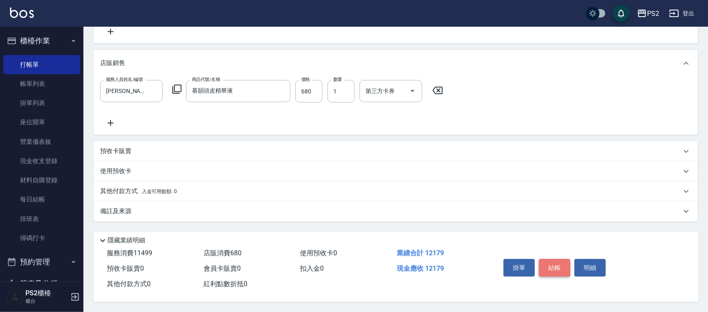
click at [560, 259] on button "結帳" at bounding box center [554, 268] width 31 height 18
type input "2025/10/13 20:25"
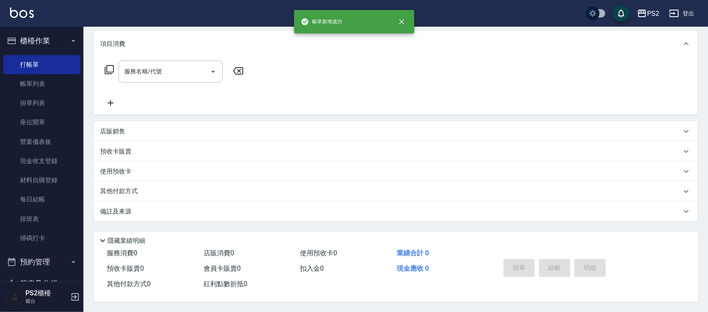
scroll to position [0, 0]
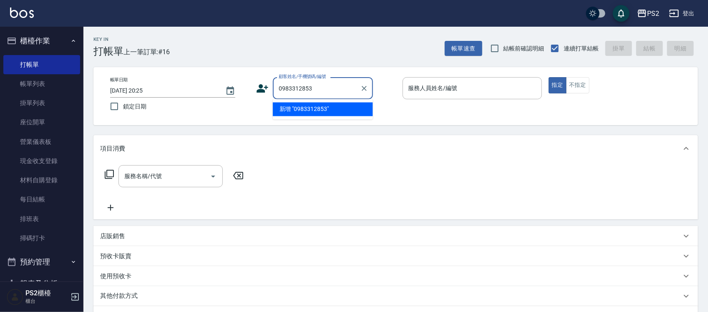
type input "0983312853"
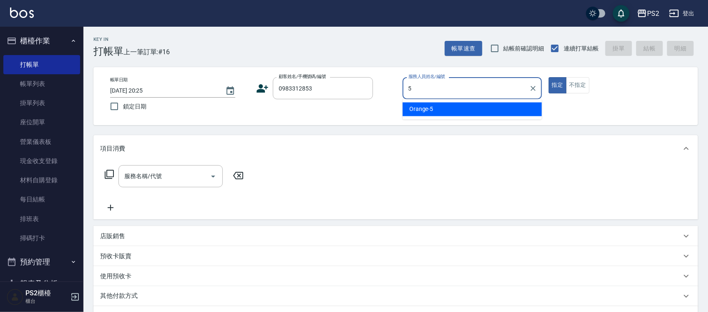
type input "Orange-5"
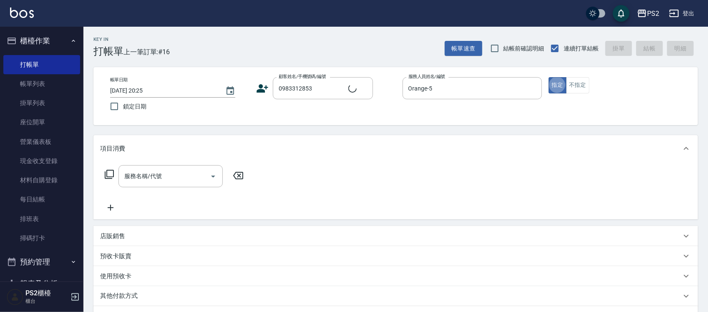
type input "劉訓杰/0983312853/"
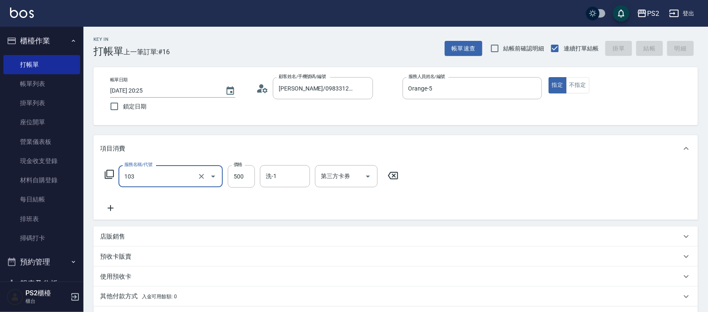
type input "103"
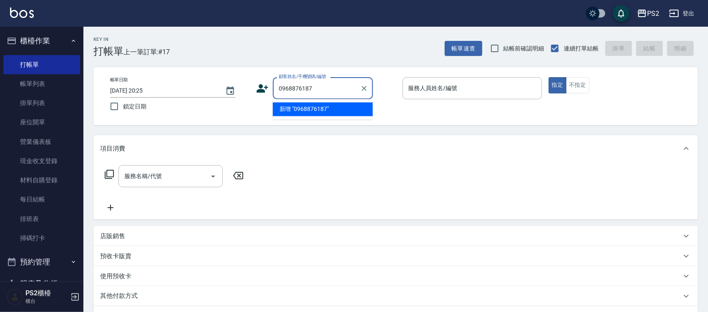
type input "0968876187"
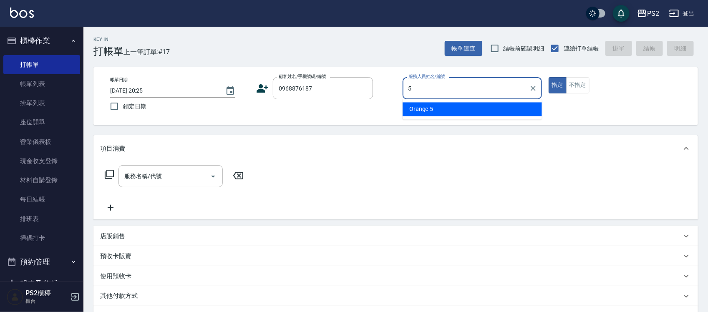
type input "Orange-5"
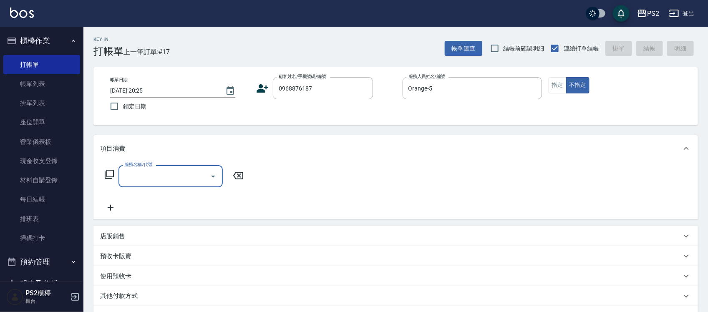
click at [264, 89] on icon at bounding box center [262, 88] width 13 height 13
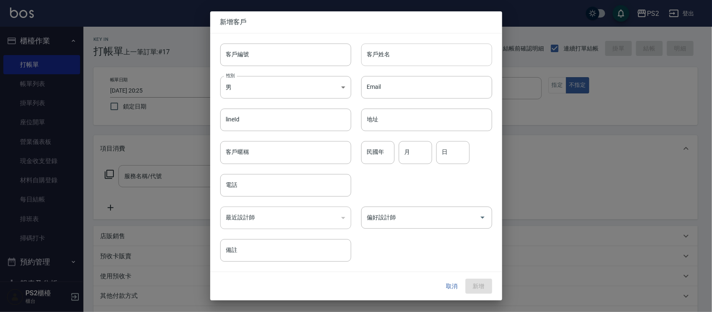
type input "0968876187"
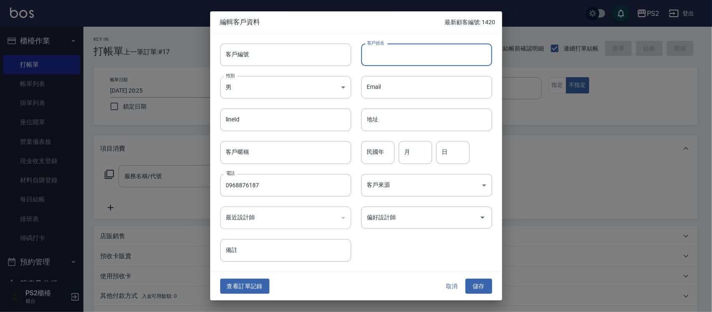
click at [408, 58] on input "客戶姓名" at bounding box center [426, 54] width 131 height 23
type input "林凱?"
click at [383, 153] on div "民國年 民國年" at bounding box center [377, 152] width 33 height 23
click at [383, 153] on input "民國年" at bounding box center [377, 152] width 33 height 23
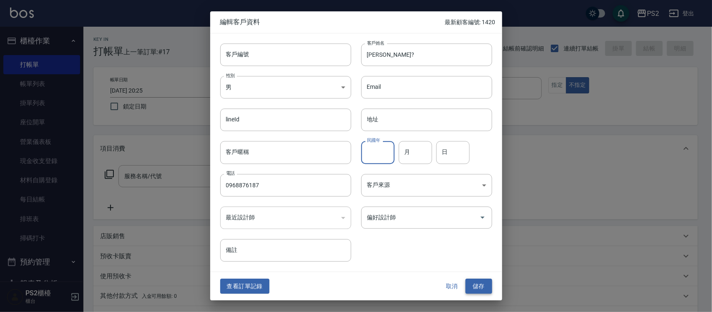
click at [480, 287] on button "儲存" at bounding box center [479, 286] width 27 height 15
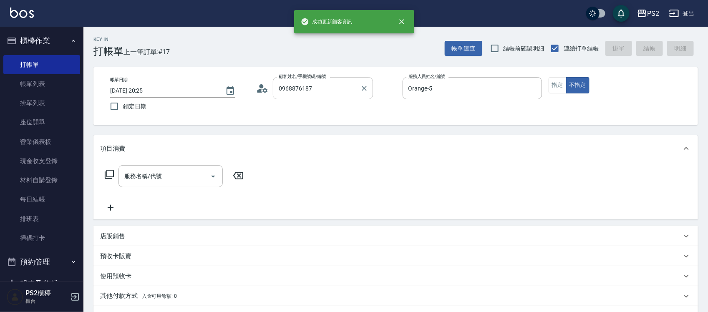
click at [340, 92] on input "0968876187" at bounding box center [317, 88] width 80 height 15
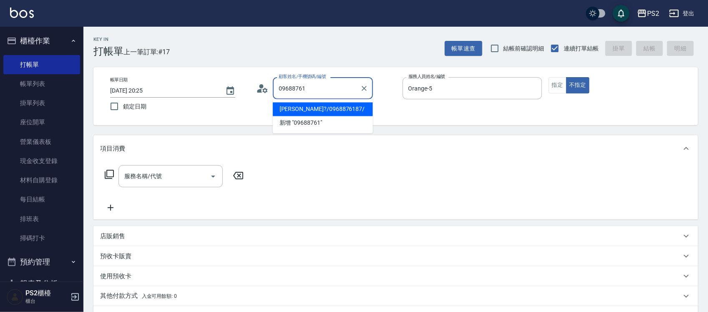
click at [326, 105] on li "林凱?/0968876187/" at bounding box center [323, 110] width 100 height 14
type input "林凱?/0968876187/"
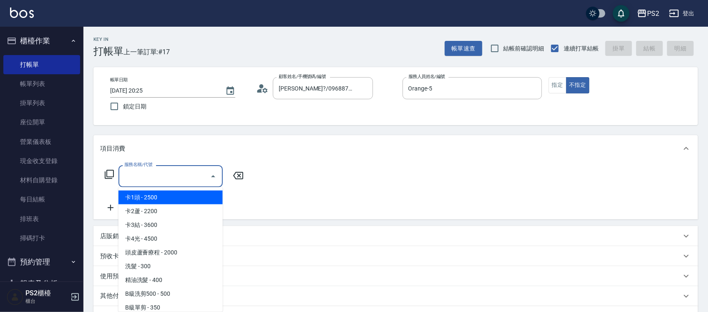
click at [163, 174] on input "服務名稱/代號" at bounding box center [164, 176] width 84 height 15
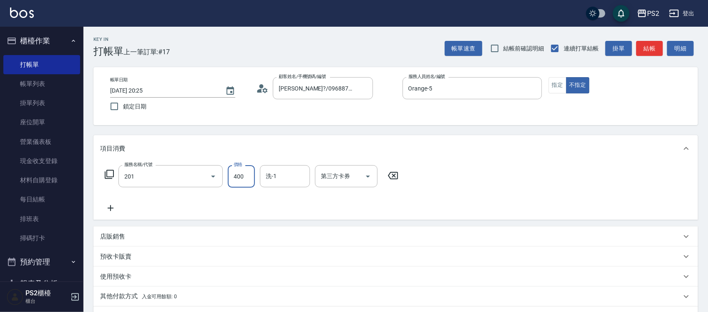
type input "C級洗剪400(201)"
type input "900"
type input "2025/10/13 20:26"
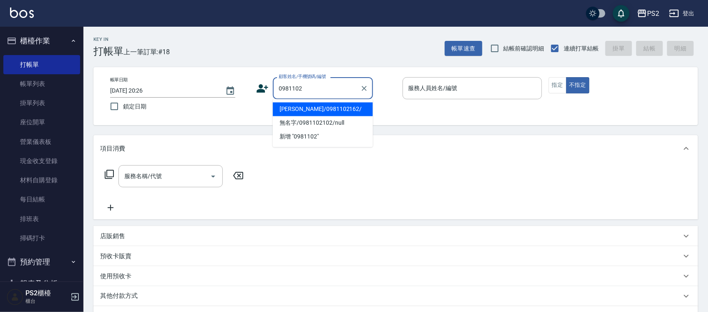
click at [324, 106] on li "王萱涵/0981102162/" at bounding box center [323, 110] width 100 height 14
type input "王萱涵/0981102162/"
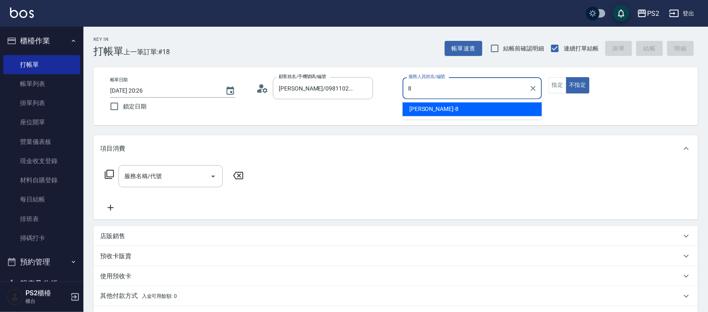
type input "Lori-8"
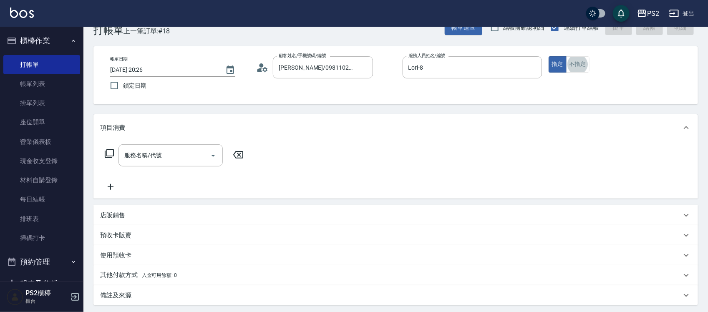
scroll to position [42, 0]
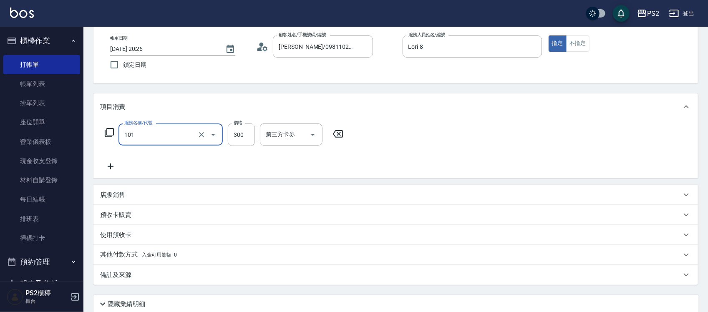
type input "洗髮(101)"
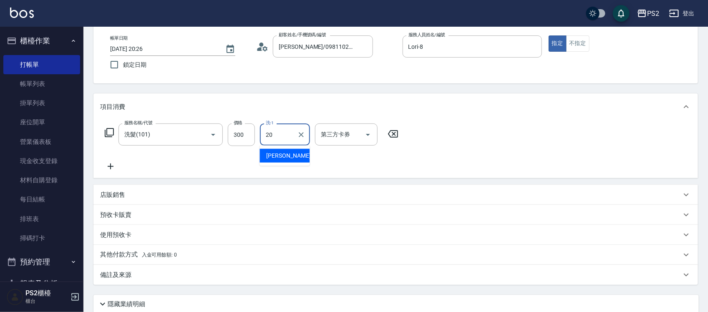
type input "冠霖-20"
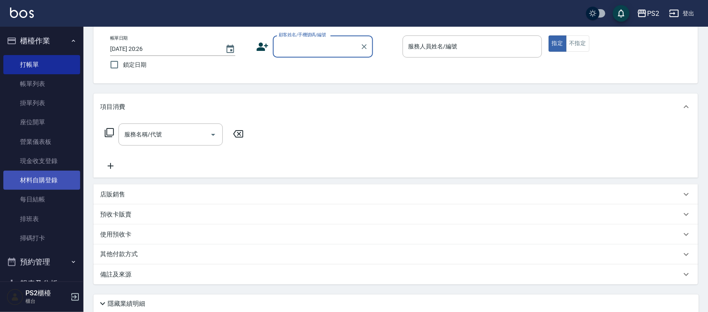
scroll to position [104, 0]
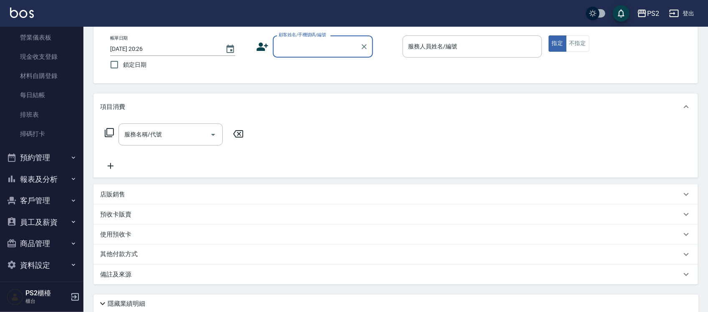
click at [51, 178] on button "報表及分析" at bounding box center [41, 180] width 77 height 22
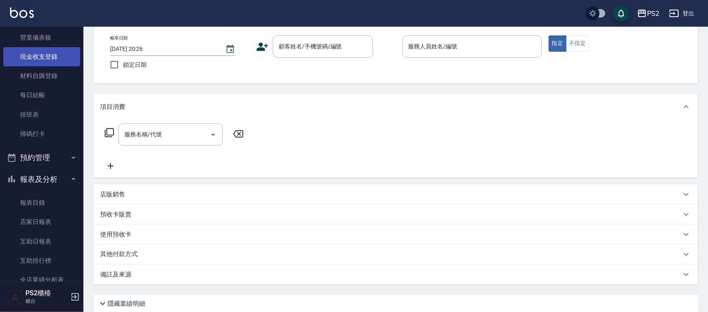
click at [57, 56] on link "現金收支登錄" at bounding box center [41, 56] width 77 height 19
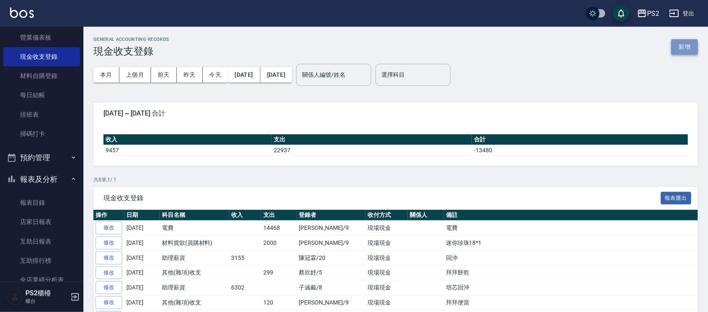
click at [688, 47] on button "新增" at bounding box center [684, 46] width 27 height 15
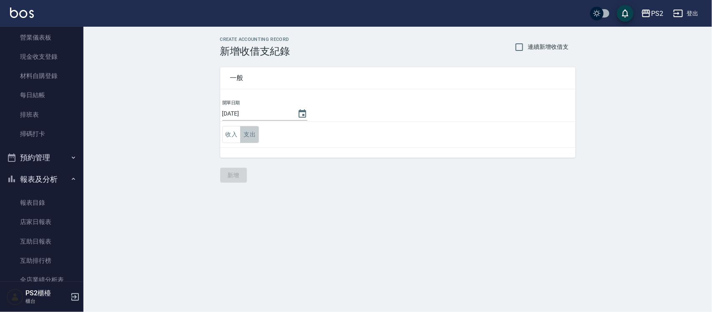
click at [255, 139] on button "支出" at bounding box center [249, 134] width 19 height 17
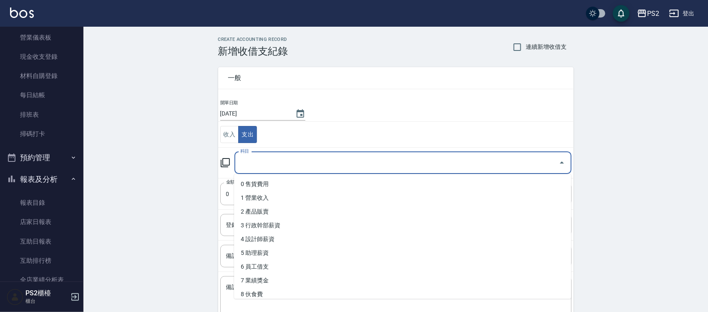
click at [290, 163] on input "科目" at bounding box center [396, 163] width 317 height 15
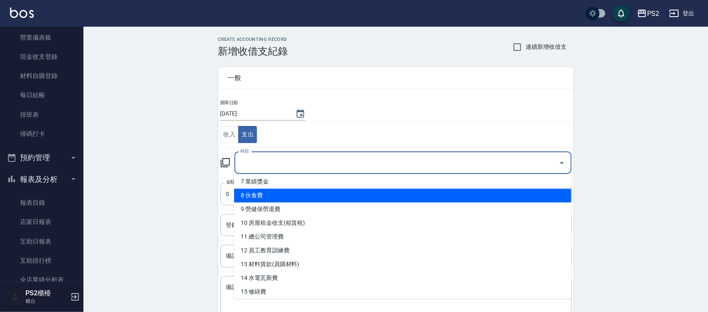
scroll to position [156, 0]
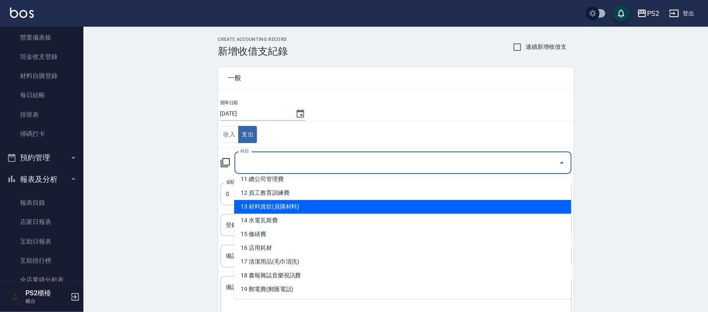
click at [301, 203] on li "13 材料貨款(員購材料)" at bounding box center [402, 207] width 337 height 14
type input "13 材料貨款(員購材料)"
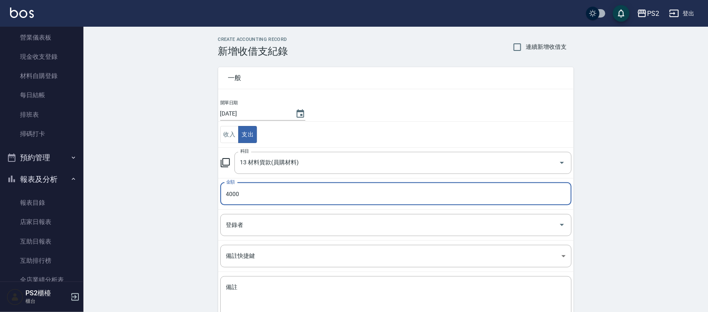
type input "4000"
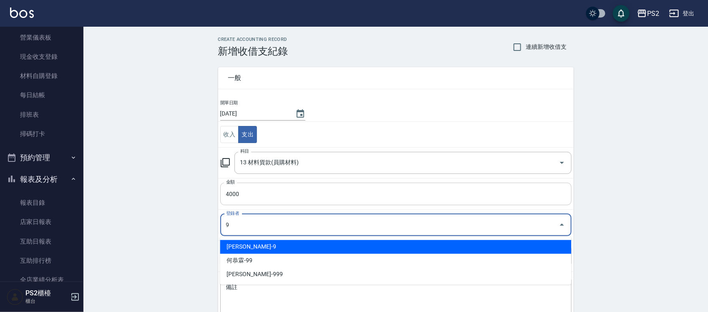
type input "薛羽涵-9"
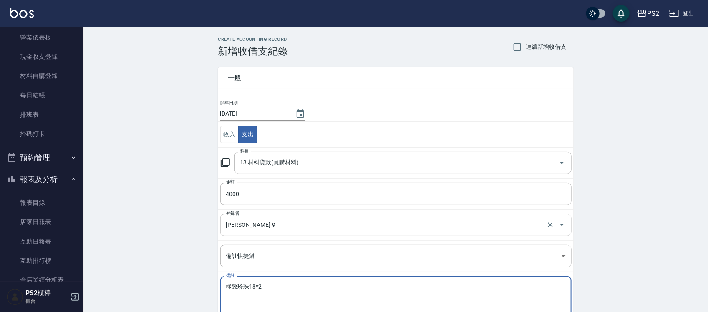
type textarea "極致珍珠18*2"
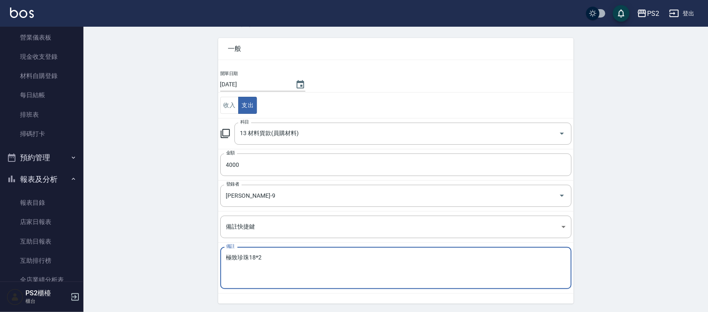
scroll to position [57, 0]
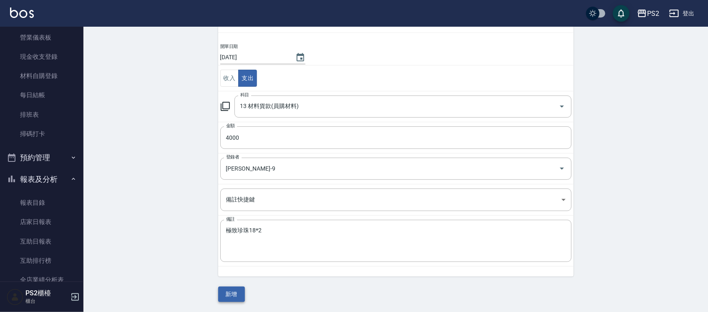
click at [236, 291] on button "新增" at bounding box center [231, 294] width 27 height 15
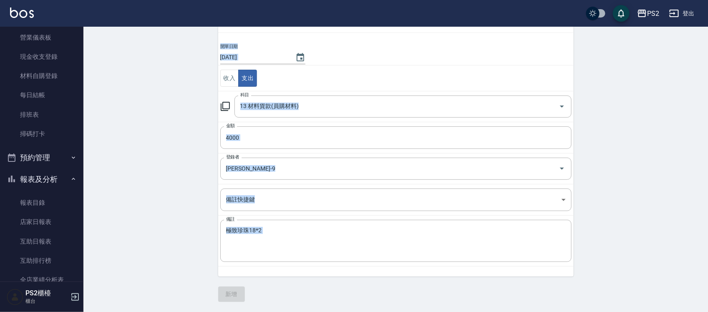
click at [236, 291] on div "一般 開單日期 2025/10/13 收入 支出 科目 13 材料貨款(員購材料) 科目 金額 4000 金額 登錄者 薛羽涵-9 登錄者 備註快捷鍵 ​ 備…" at bounding box center [395, 151] width 355 height 301
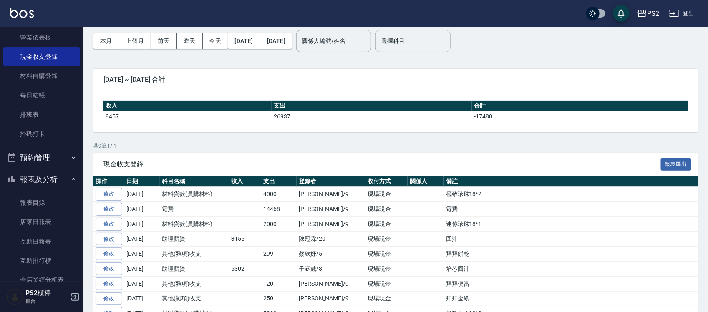
scroll to position [52, 0]
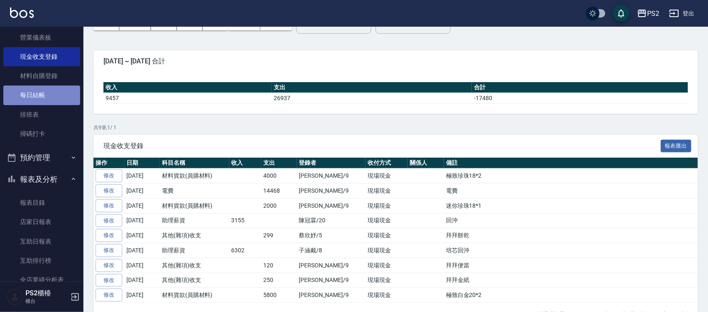
click at [43, 99] on link "每日結帳" at bounding box center [41, 95] width 77 height 19
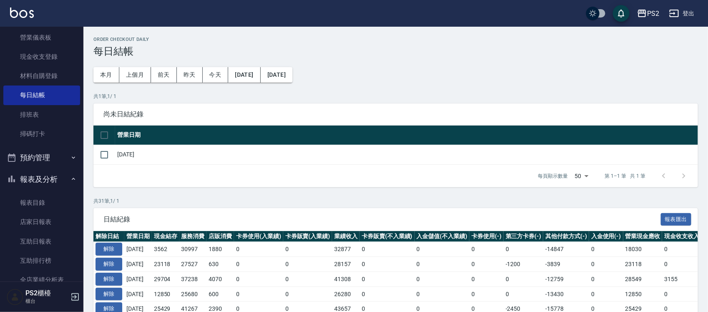
drag, startPoint x: 103, startPoint y: 155, endPoint x: 140, endPoint y: 165, distance: 38.6
click at [103, 155] on input "checkbox" at bounding box center [105, 155] width 18 height 18
checkbox input "true"
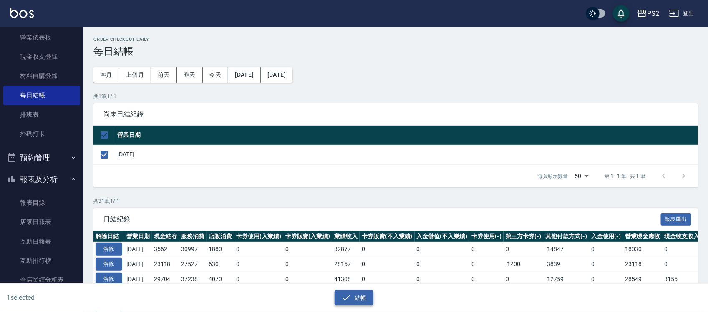
click at [355, 301] on button "結帳" at bounding box center [354, 297] width 39 height 15
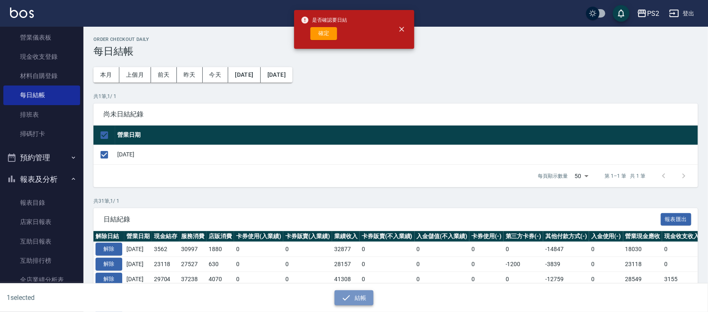
click at [355, 301] on button "結帳" at bounding box center [354, 297] width 39 height 15
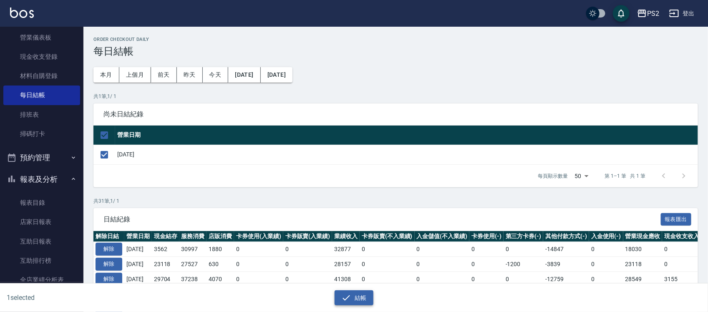
click at [362, 295] on button "結帳" at bounding box center [354, 297] width 39 height 15
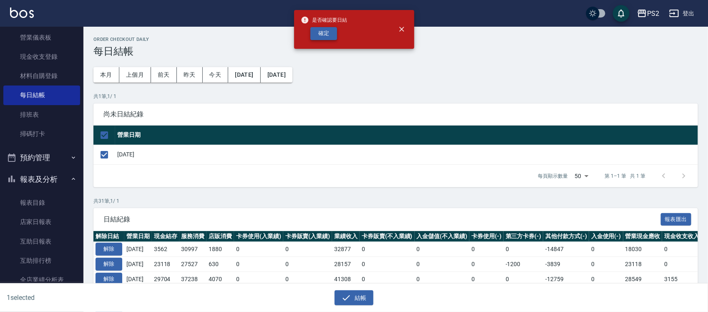
drag, startPoint x: 329, startPoint y: 45, endPoint x: 328, endPoint y: 36, distance: 8.8
click at [329, 40] on div "是否確認要日結 確定" at bounding box center [324, 30] width 47 height 34
click at [328, 36] on button "確定" at bounding box center [323, 33] width 27 height 13
checkbox input "false"
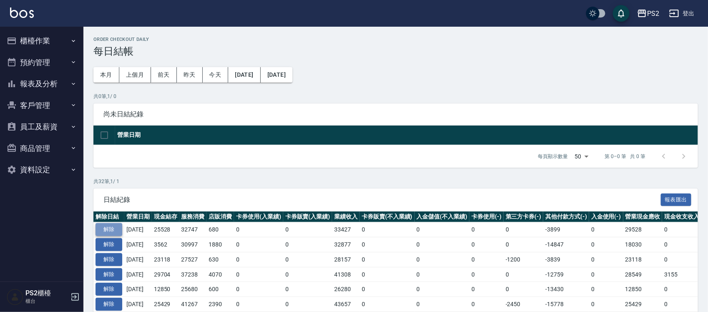
click at [109, 232] on button "解除" at bounding box center [109, 229] width 27 height 13
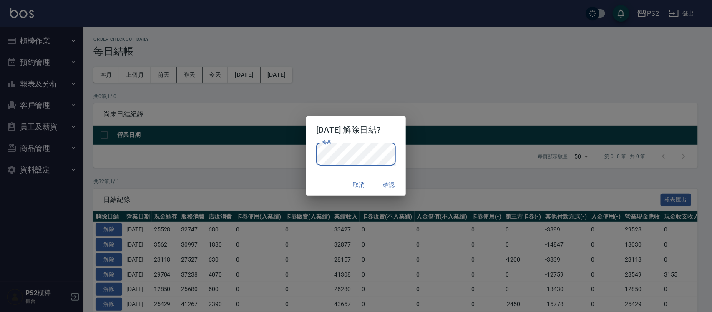
drag, startPoint x: 322, startPoint y: 176, endPoint x: 339, endPoint y: 182, distance: 17.8
click at [323, 178] on div "取消 確認" at bounding box center [355, 185] width 99 height 22
click at [390, 186] on button "確認" at bounding box center [389, 184] width 27 height 15
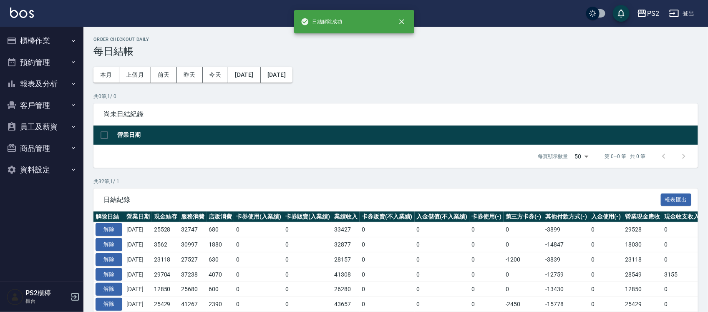
click at [53, 40] on button "櫃檯作業" at bounding box center [41, 41] width 77 height 22
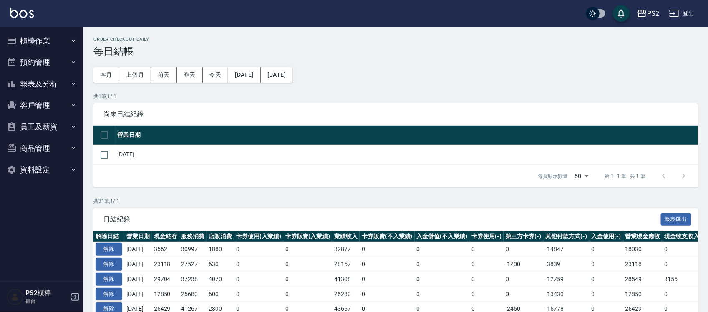
click at [31, 35] on button "櫃檯作業" at bounding box center [41, 41] width 77 height 22
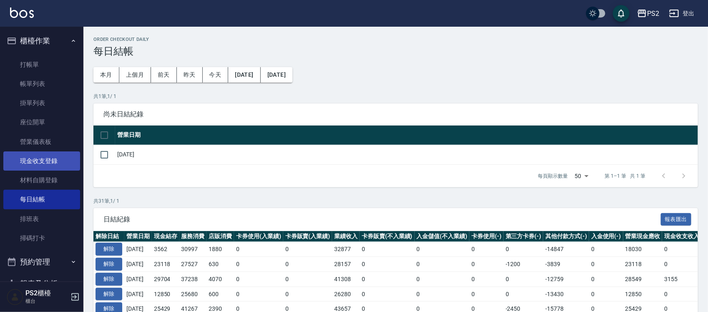
click at [44, 161] on link "現金收支登錄" at bounding box center [41, 160] width 77 height 19
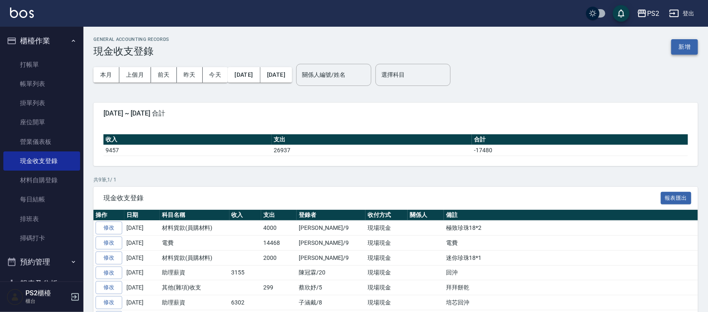
click at [686, 49] on button "新增" at bounding box center [684, 46] width 27 height 15
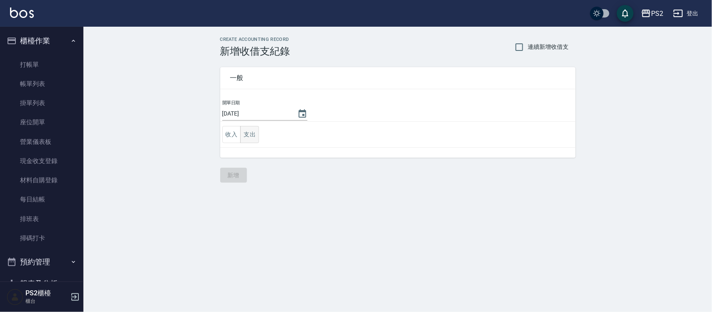
click at [252, 130] on button "支出" at bounding box center [249, 134] width 19 height 17
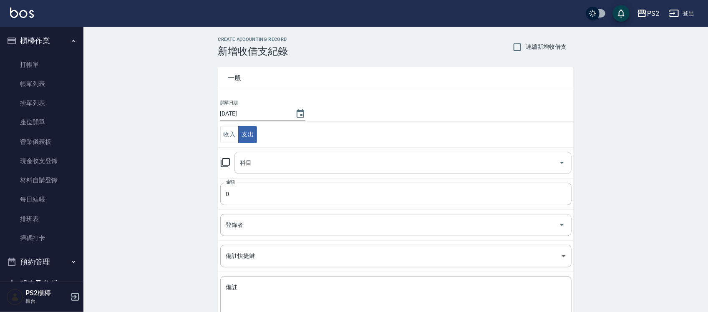
click at [255, 178] on td "金額 0 金額" at bounding box center [395, 193] width 355 height 31
click at [259, 163] on input "科目" at bounding box center [396, 163] width 317 height 15
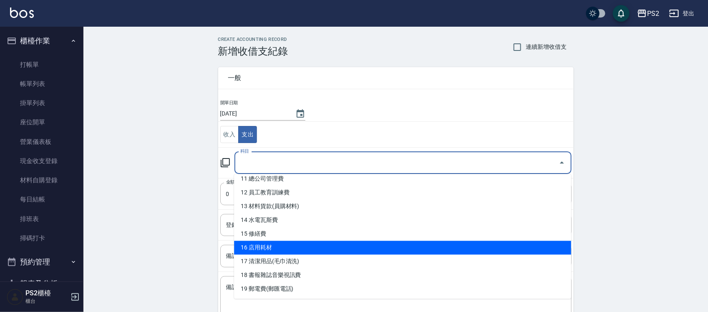
scroll to position [156, 0]
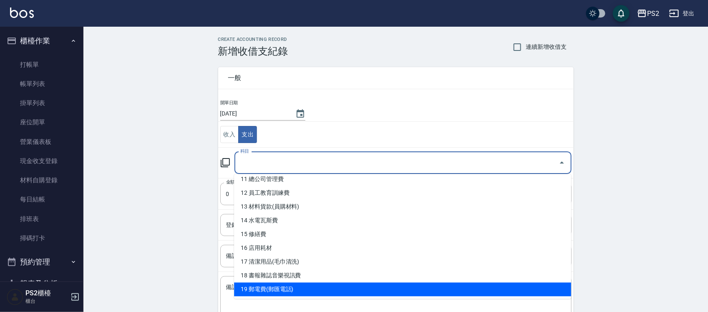
click at [282, 288] on li "19 郵電費(郵匯電話)" at bounding box center [402, 290] width 337 height 14
type input "19 郵電費(郵匯電話)"
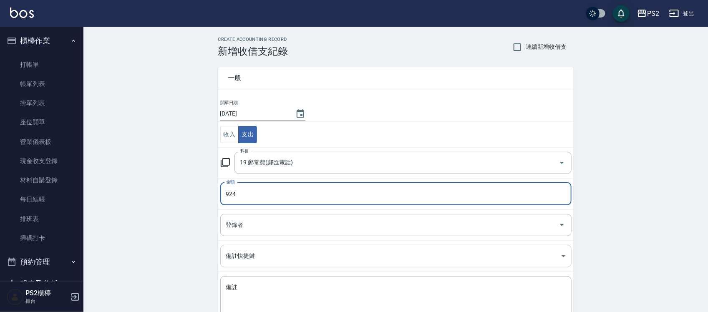
type input "924"
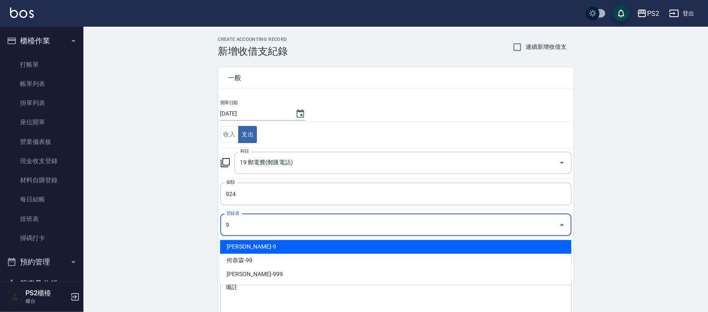
type input "薛羽涵-9"
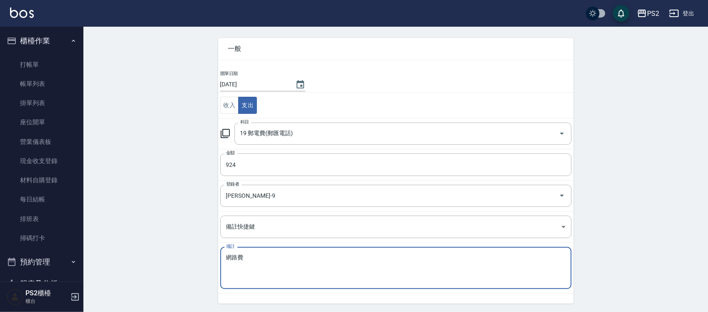
scroll to position [57, 0]
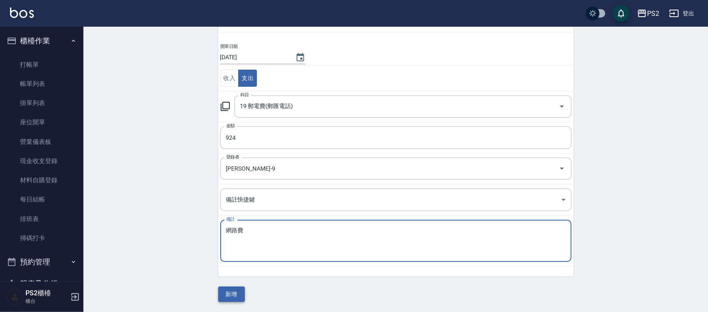
type textarea "網路費"
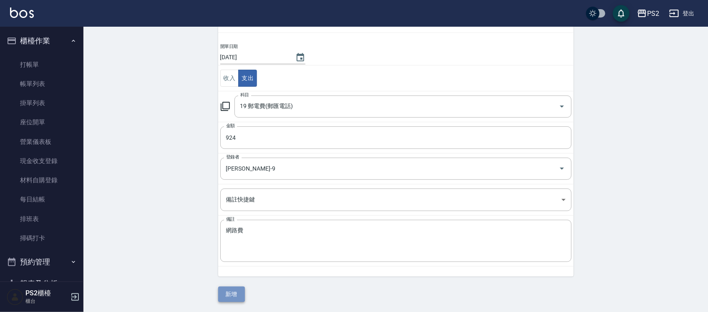
click at [239, 299] on button "新增" at bounding box center [231, 294] width 27 height 15
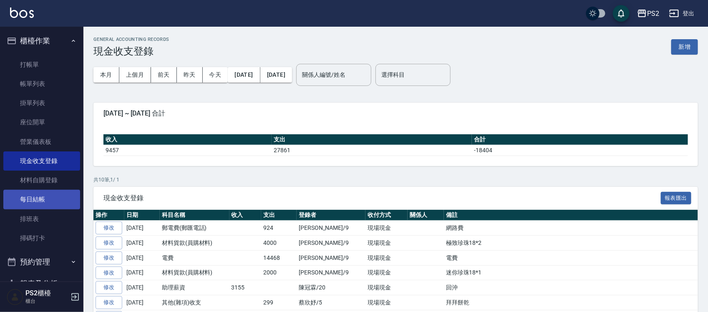
click at [24, 193] on link "每日結帳" at bounding box center [41, 199] width 77 height 19
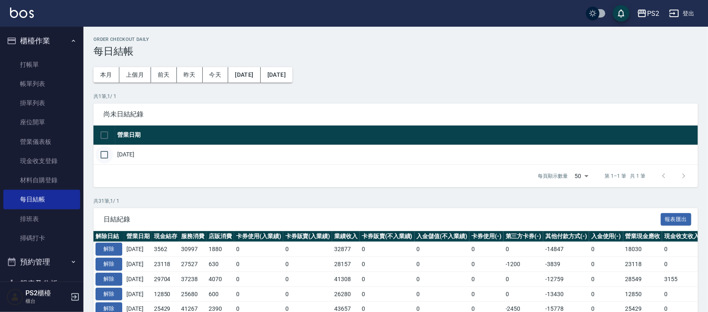
click at [106, 158] on input "checkbox" at bounding box center [105, 155] width 18 height 18
checkbox input "true"
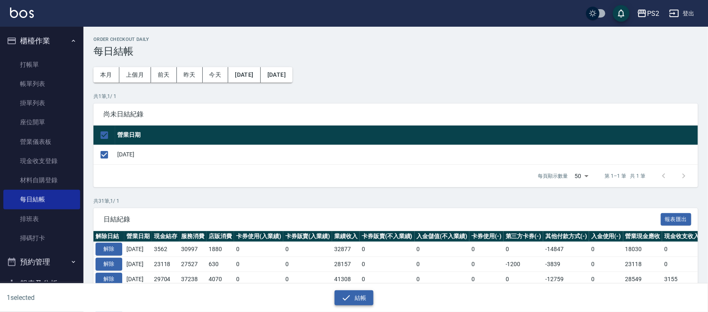
drag, startPoint x: 349, startPoint y: 298, endPoint x: 347, endPoint y: 292, distance: 6.6
click at [349, 298] on icon "button" at bounding box center [346, 298] width 10 height 10
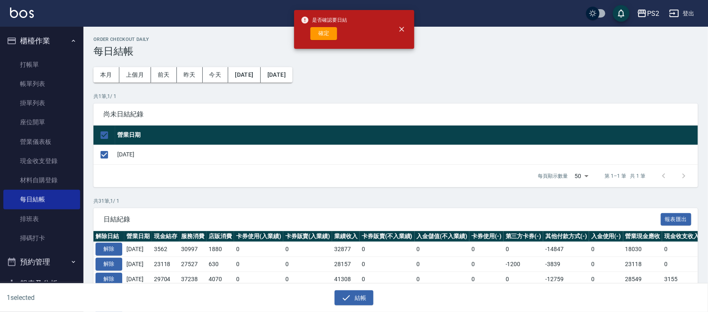
click at [325, 38] on button "確定" at bounding box center [323, 33] width 27 height 13
checkbox input "false"
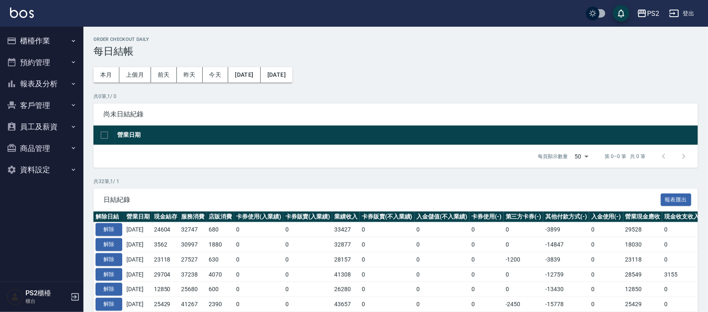
click at [71, 88] on button "報表及分析" at bounding box center [41, 84] width 77 height 22
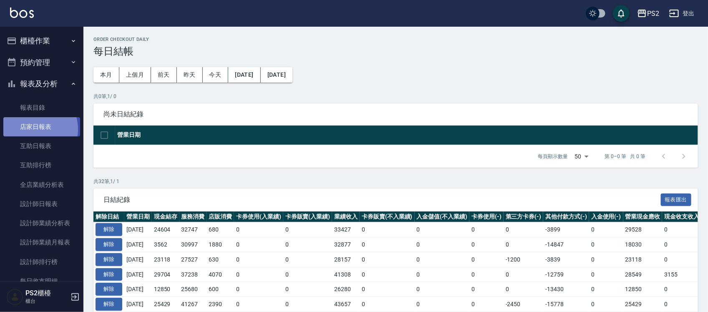
click at [35, 129] on link "店家日報表" at bounding box center [41, 126] width 77 height 19
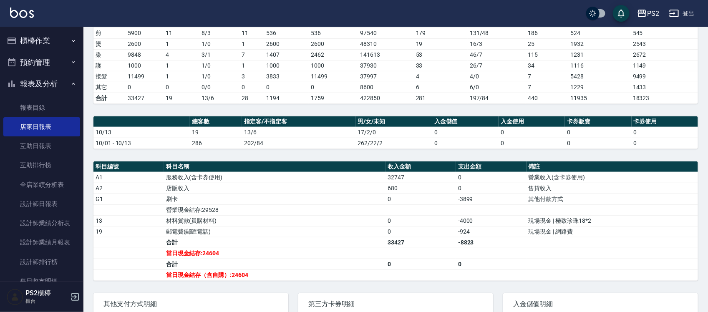
scroll to position [156, 0]
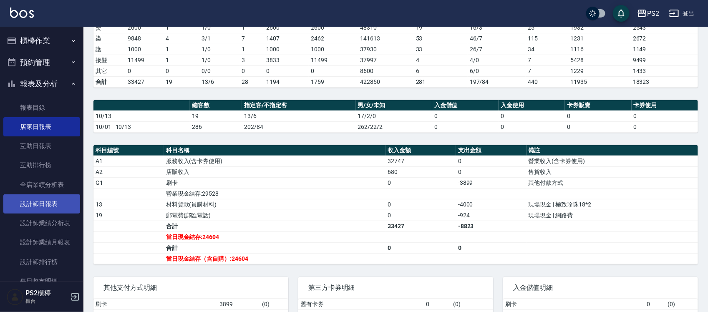
click at [33, 201] on link "設計師日報表" at bounding box center [41, 203] width 77 height 19
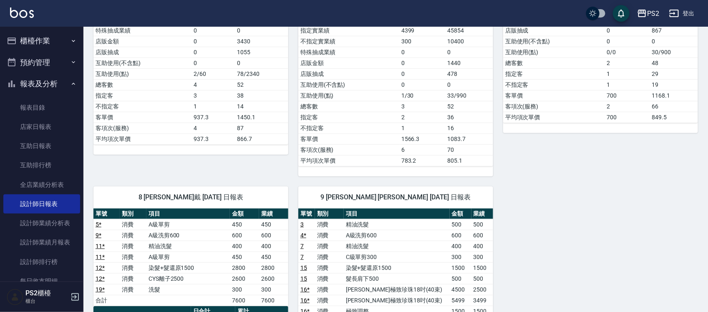
scroll to position [156, 0]
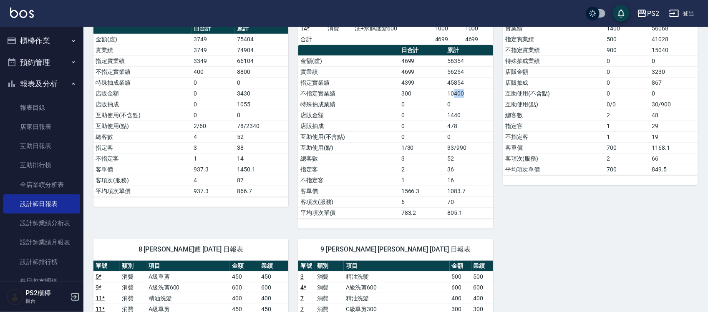
drag, startPoint x: 470, startPoint y: 98, endPoint x: 429, endPoint y: 90, distance: 42.1
click at [429, 90] on tr "不指定實業績 300 10400" at bounding box center [395, 93] width 195 height 11
click at [429, 90] on td "300" at bounding box center [422, 93] width 46 height 11
click at [423, 94] on td "300" at bounding box center [422, 93] width 46 height 11
drag, startPoint x: 471, startPoint y: 86, endPoint x: 418, endPoint y: 86, distance: 53.8
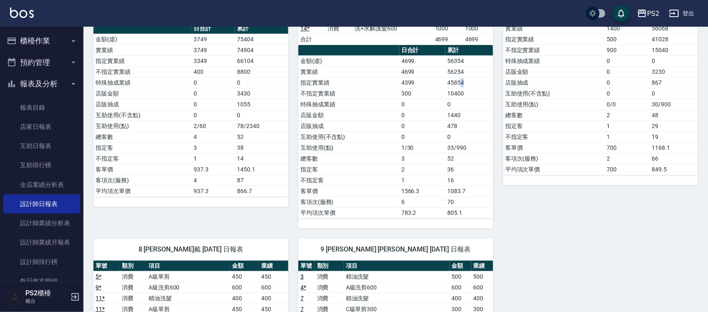
click at [451, 86] on td "45854" at bounding box center [469, 82] width 48 height 11
click at [418, 86] on td "4399" at bounding box center [422, 82] width 46 height 11
click at [425, 103] on td "0" at bounding box center [422, 104] width 46 height 11
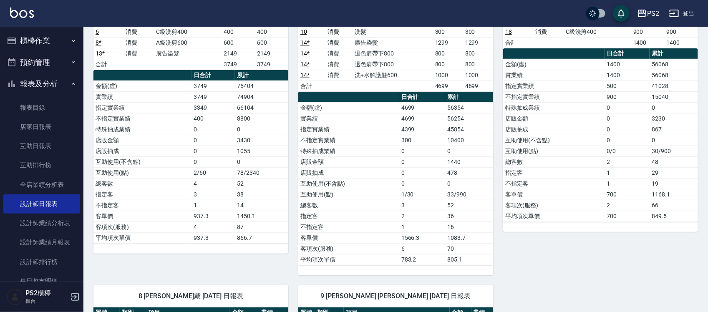
scroll to position [0, 0]
